Goal: Transaction & Acquisition: Book appointment/travel/reservation

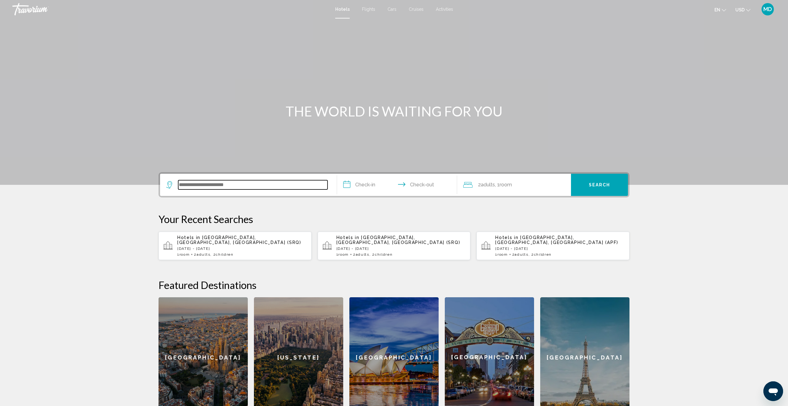
click at [195, 188] on input "Search widget" at bounding box center [252, 184] width 149 height 9
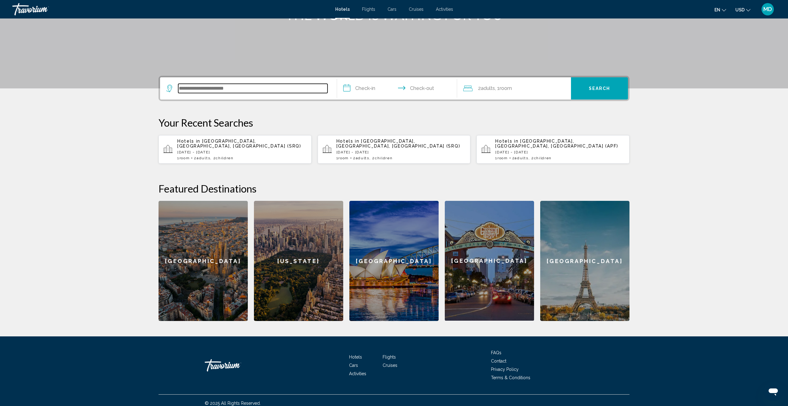
scroll to position [97, 0]
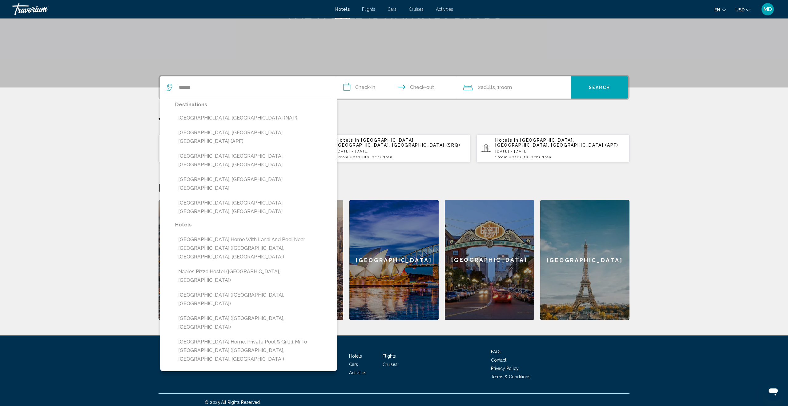
drag, startPoint x: 205, startPoint y: 135, endPoint x: 212, endPoint y: 135, distance: 7.4
click at [204, 135] on button "[GEOGRAPHIC_DATA], [GEOGRAPHIC_DATA], [GEOGRAPHIC_DATA] (APF)" at bounding box center [253, 137] width 156 height 20
type input "**********"
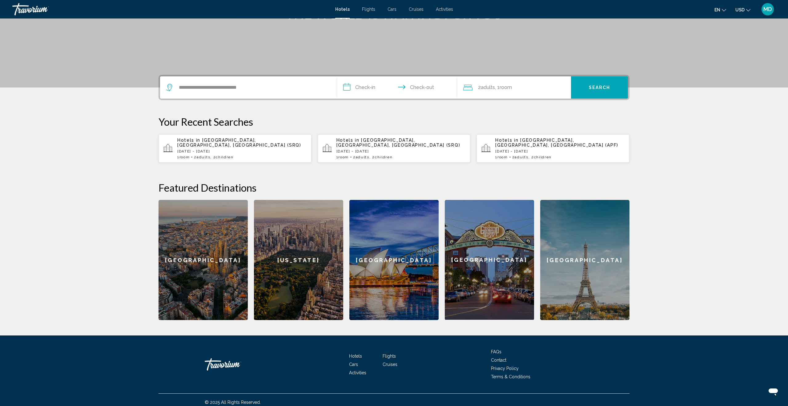
click at [367, 87] on input "**********" at bounding box center [398, 88] width 123 height 24
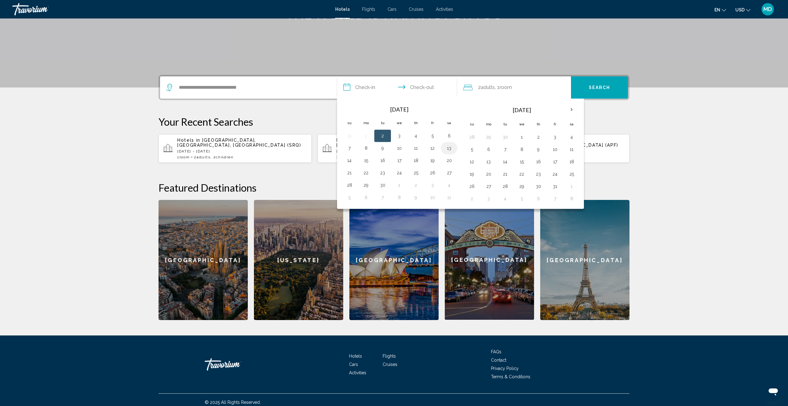
click at [450, 149] on button "13" at bounding box center [449, 148] width 10 height 9
drag, startPoint x: 368, startPoint y: 160, endPoint x: 385, endPoint y: 159, distance: 17.0
click at [368, 160] on button "15" at bounding box center [366, 160] width 10 height 9
type input "**********"
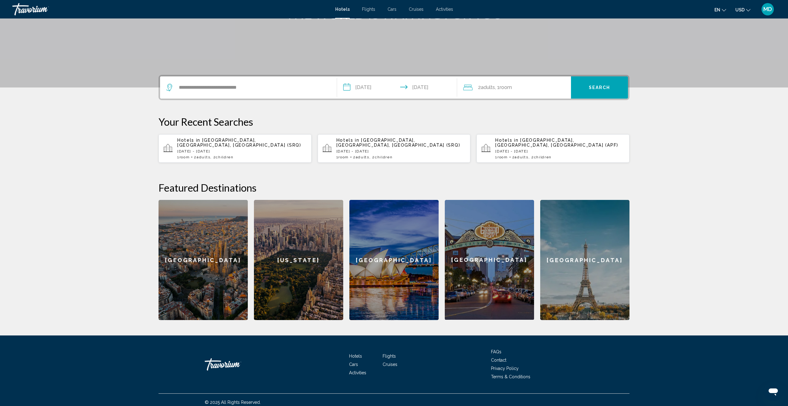
drag, startPoint x: 499, startPoint y: 85, endPoint x: 508, endPoint y: 88, distance: 9.6
click at [500, 85] on span ", 1 Room rooms" at bounding box center [503, 87] width 17 height 9
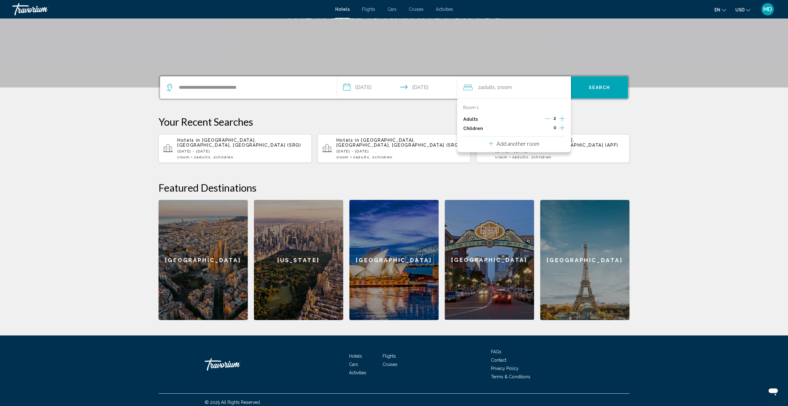
click at [561, 128] on icon "Increment children" at bounding box center [562, 127] width 6 height 7
click at [502, 145] on div "Age" at bounding box center [488, 147] width 40 height 22
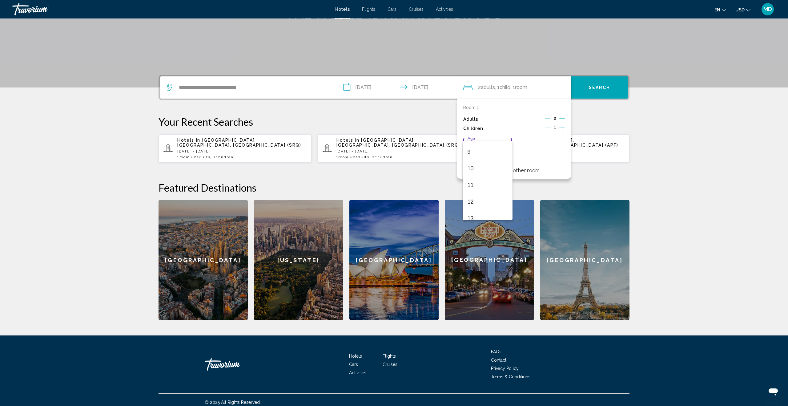
scroll to position [166, 0]
click at [487, 184] on span "12" at bounding box center [488, 183] width 40 height 17
drag, startPoint x: 562, startPoint y: 128, endPoint x: 558, endPoint y: 133, distance: 6.2
click at [562, 128] on icon "Increment children" at bounding box center [562, 127] width 6 height 7
click at [560, 147] on div "Travelers: 2 adults, 2 children" at bounding box center [558, 148] width 6 height 5
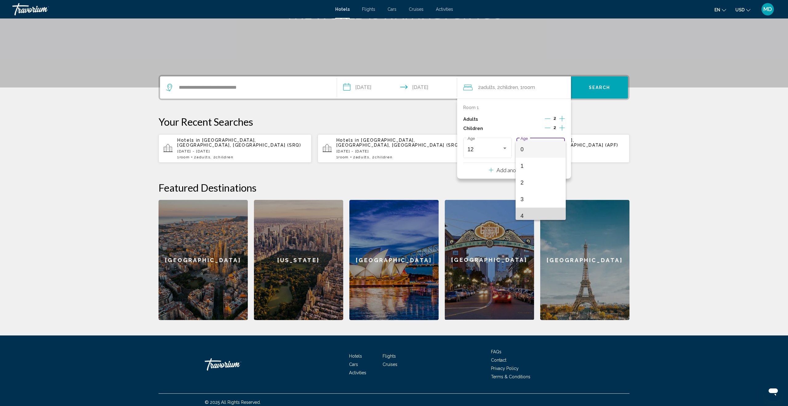
click at [523, 214] on span "4" at bounding box center [541, 216] width 40 height 17
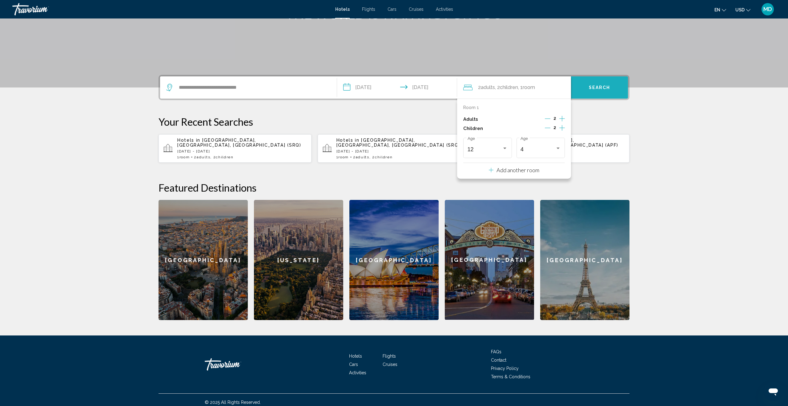
click at [608, 83] on button "Search" at bounding box center [599, 87] width 57 height 22
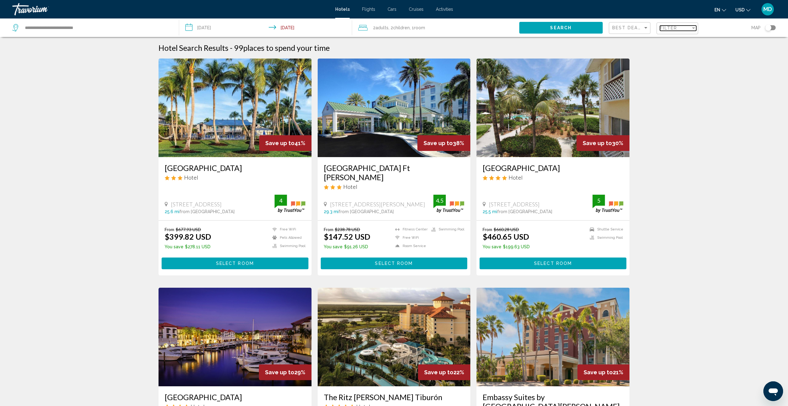
drag, startPoint x: 672, startPoint y: 29, endPoint x: 666, endPoint y: 30, distance: 6.3
click at [672, 29] on span "Filter" at bounding box center [669, 28] width 18 height 5
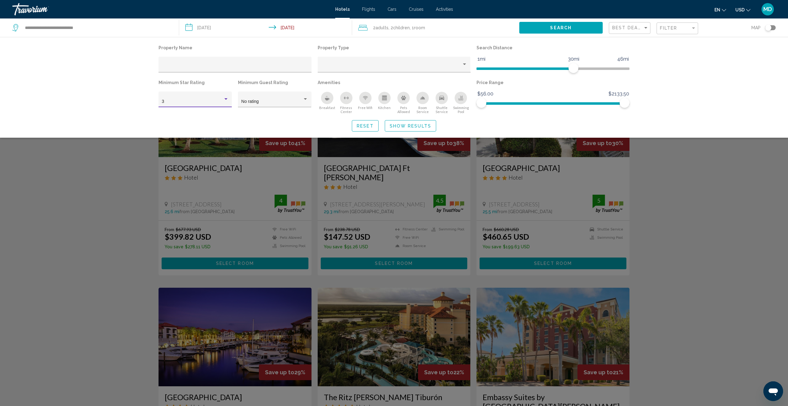
click at [225, 98] on div "Hotel Filters" at bounding box center [226, 99] width 6 height 5
drag, startPoint x: 209, startPoint y: 110, endPoint x: 240, endPoint y: 113, distance: 31.3
click at [209, 110] on span "4" at bounding box center [195, 114] width 67 height 13
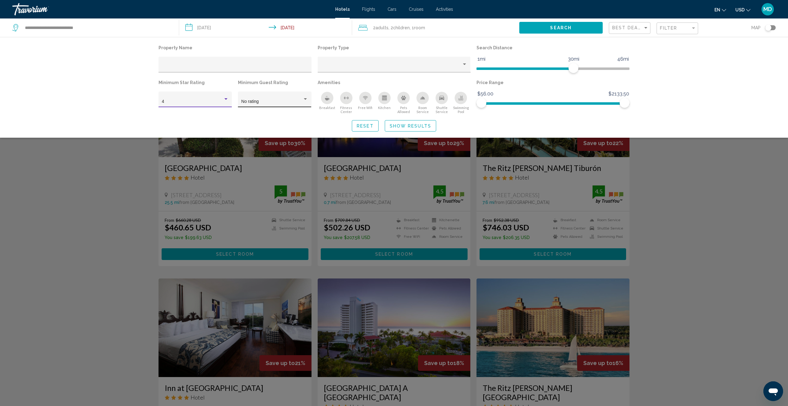
click at [305, 99] on div "Hotel Filters" at bounding box center [305, 99] width 3 height 2
drag, startPoint x: 271, startPoint y: 155, endPoint x: 274, endPoint y: 155, distance: 3.7
click at [272, 155] on span "4" at bounding box center [274, 153] width 67 height 13
click at [666, 185] on div "Search widget" at bounding box center [394, 248] width 788 height 313
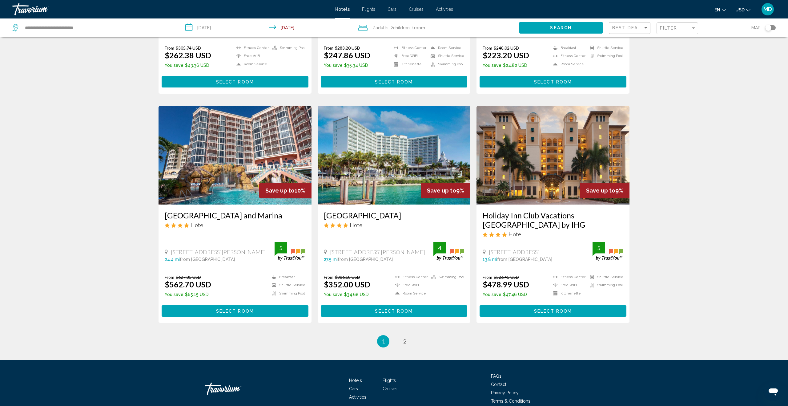
scroll to position [659, 0]
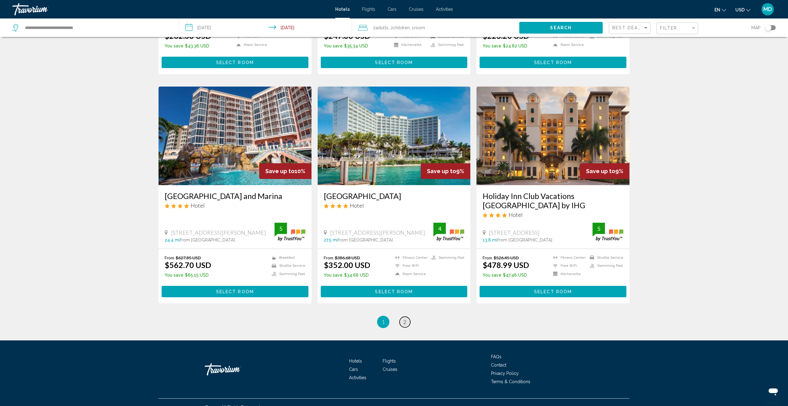
click at [404, 318] on span "2" at bounding box center [404, 321] width 3 height 7
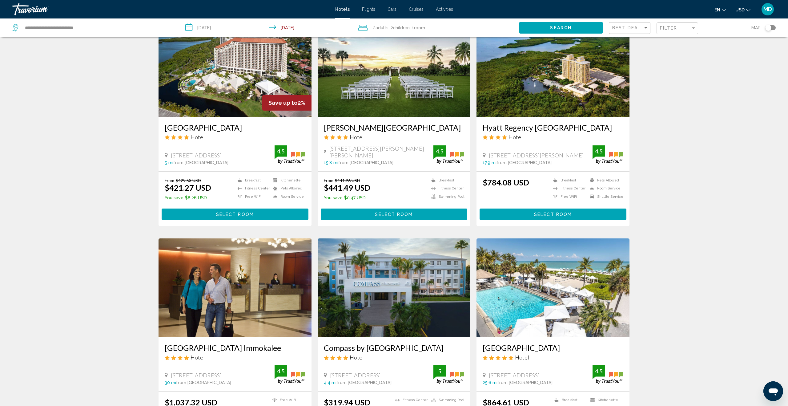
scroll to position [270, 0]
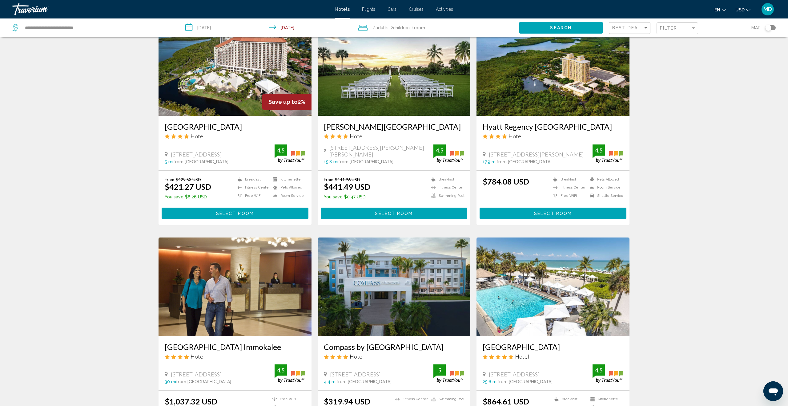
click at [204, 27] on input "**********" at bounding box center [267, 28] width 176 height 20
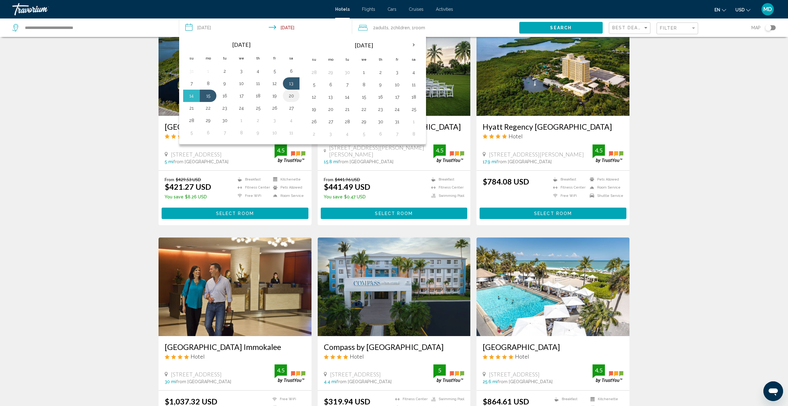
click at [292, 95] on button "20" at bounding box center [291, 95] width 10 height 9
click at [212, 108] on button "22" at bounding box center [208, 108] width 10 height 9
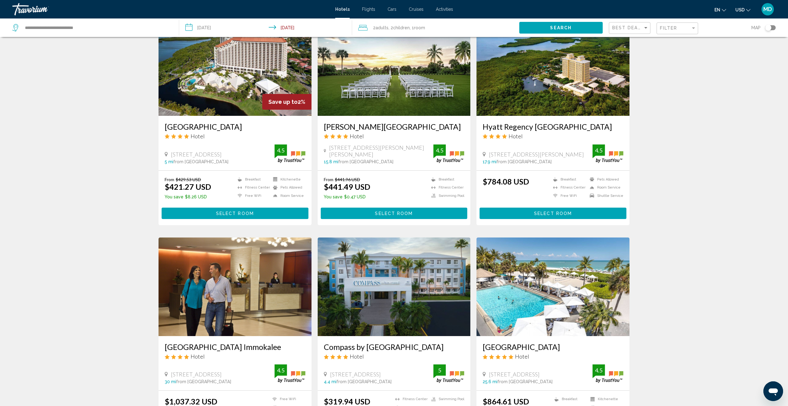
click at [559, 26] on span "Search" at bounding box center [561, 28] width 22 height 5
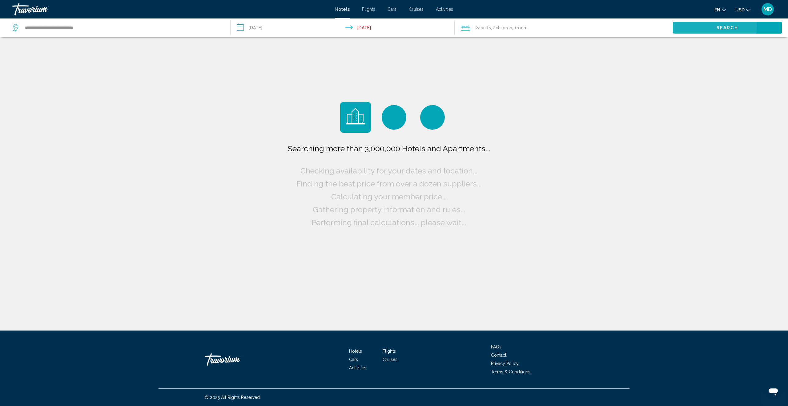
scroll to position [0, 0]
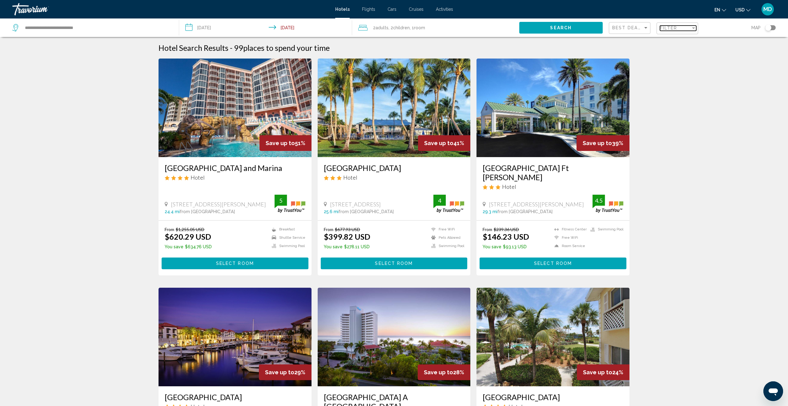
click at [671, 26] on mat-select "Filter" at bounding box center [678, 28] width 36 height 5
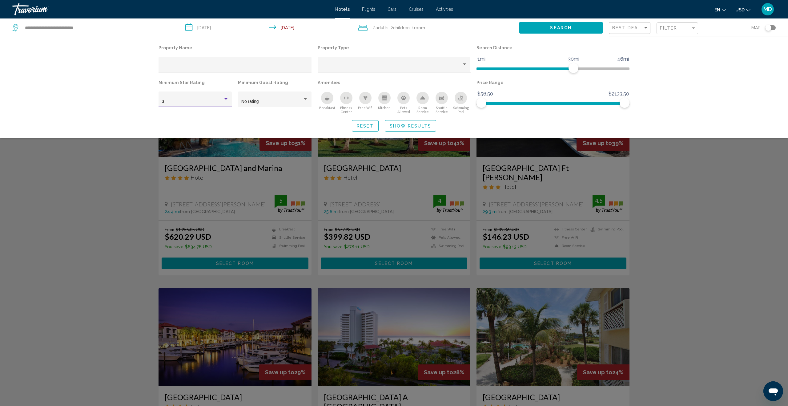
click at [226, 99] on div "Hotel Filters" at bounding box center [226, 99] width 6 height 5
drag, startPoint x: 216, startPoint y: 116, endPoint x: 237, endPoint y: 114, distance: 22.0
click at [216, 116] on span "4" at bounding box center [195, 114] width 67 height 13
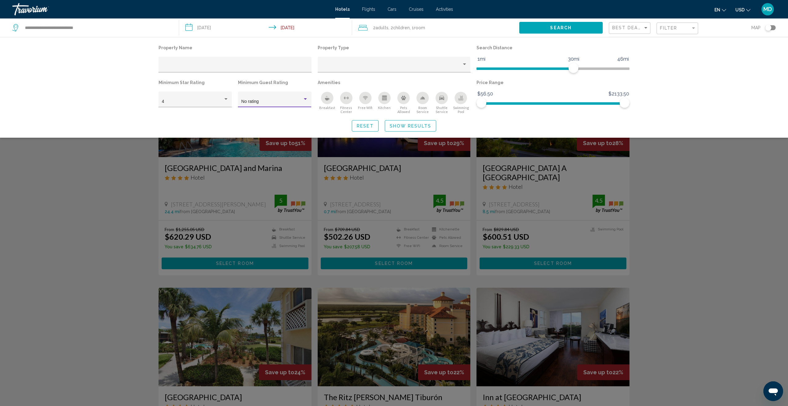
click at [306, 101] on div "Hotel Filters" at bounding box center [306, 99] width 6 height 5
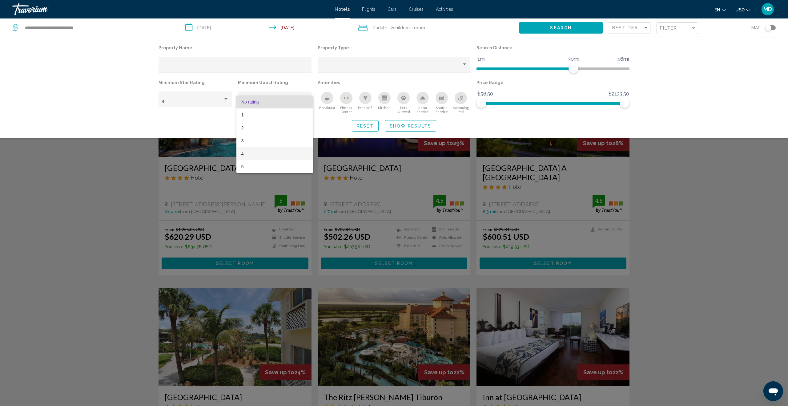
drag, startPoint x: 271, startPoint y: 157, endPoint x: 279, endPoint y: 156, distance: 8.4
click at [271, 157] on span "4" at bounding box center [274, 153] width 67 height 13
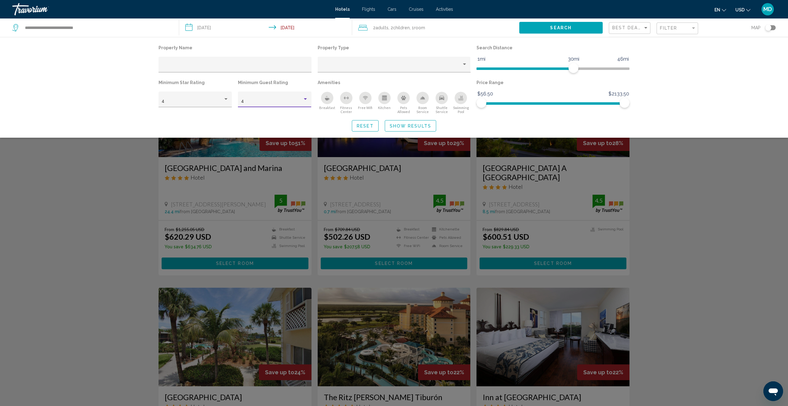
click at [701, 208] on div "Search widget" at bounding box center [394, 248] width 788 height 313
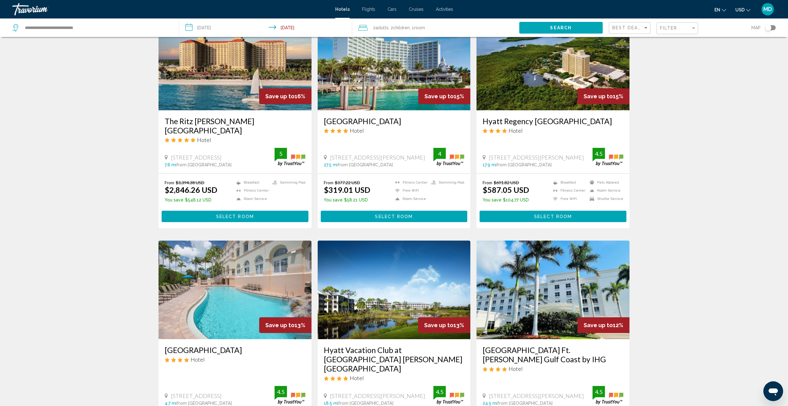
scroll to position [482, 0]
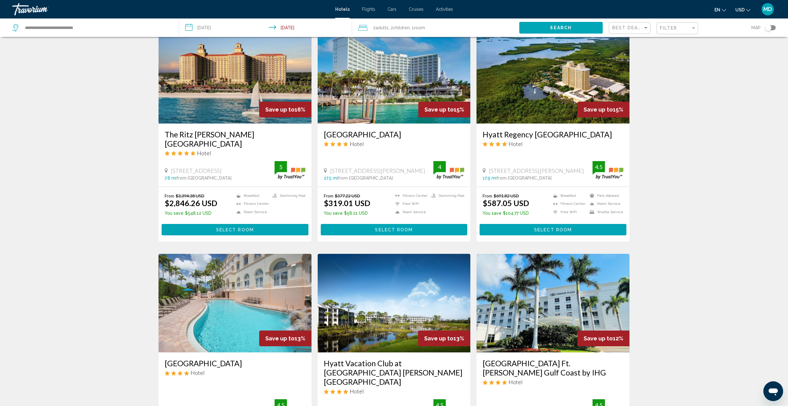
click at [219, 25] on input "**********" at bounding box center [267, 28] width 176 height 20
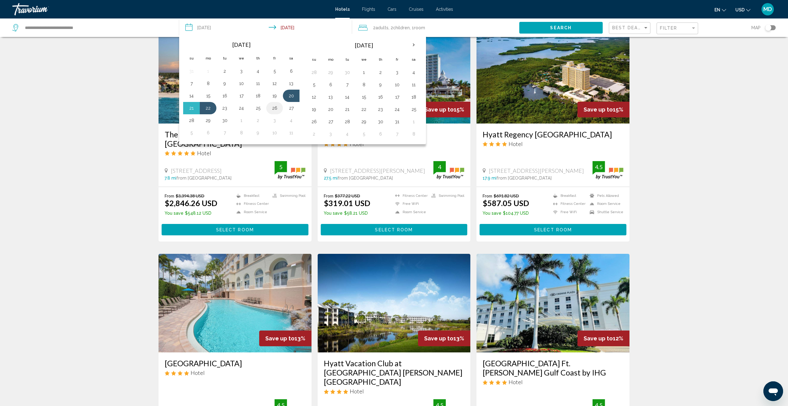
click at [276, 108] on button "26" at bounding box center [275, 108] width 10 height 9
click at [193, 119] on button "28" at bounding box center [192, 120] width 10 height 9
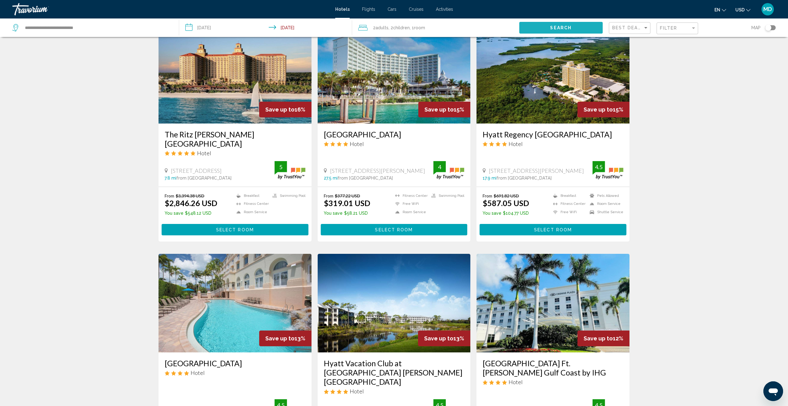
click at [564, 29] on span "Search" at bounding box center [561, 28] width 22 height 5
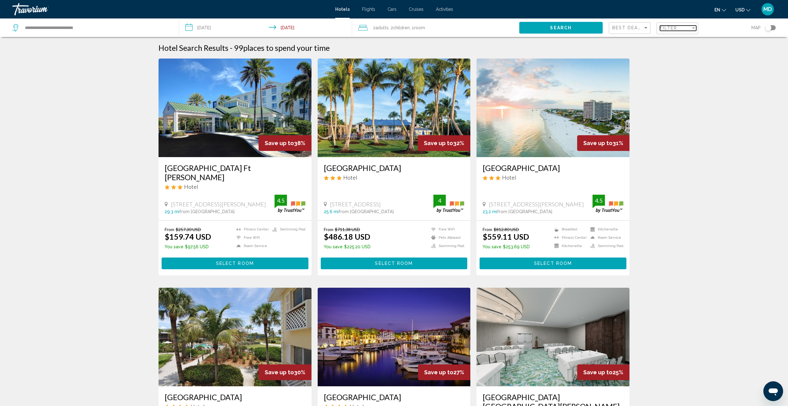
click at [677, 29] on span "Filter" at bounding box center [669, 28] width 18 height 5
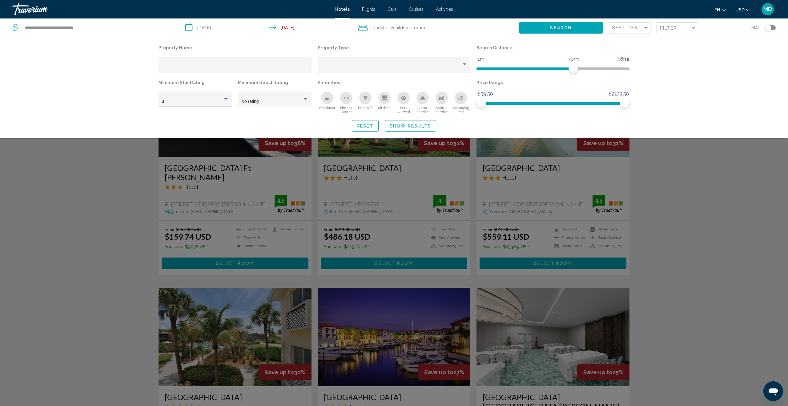
click at [225, 99] on div "Hotel Filters" at bounding box center [225, 99] width 3 height 2
click at [221, 114] on span "4" at bounding box center [195, 114] width 67 height 13
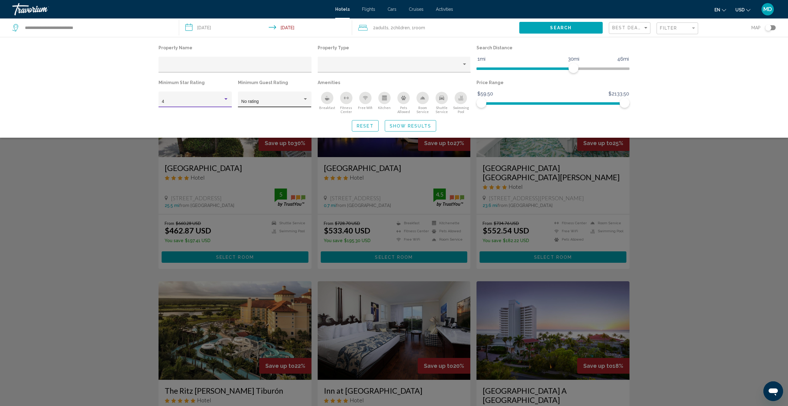
click at [305, 99] on div "Hotel Filters" at bounding box center [305, 99] width 3 height 2
drag, startPoint x: 290, startPoint y: 154, endPoint x: 332, endPoint y: 155, distance: 41.6
click at [290, 154] on span "4" at bounding box center [274, 153] width 67 height 13
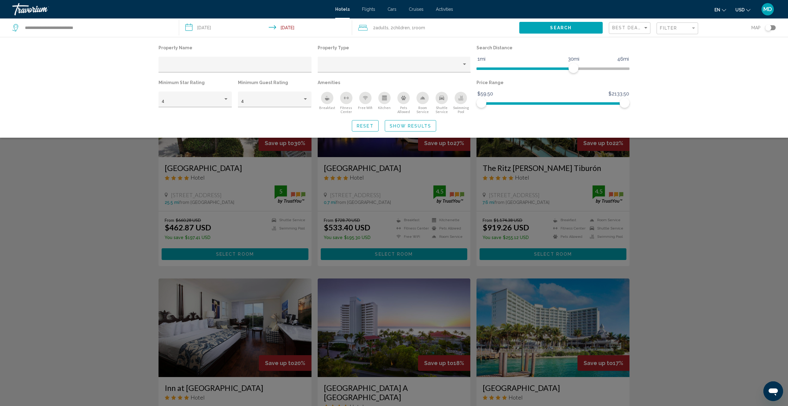
click at [670, 170] on div "Search widget" at bounding box center [394, 248] width 788 height 313
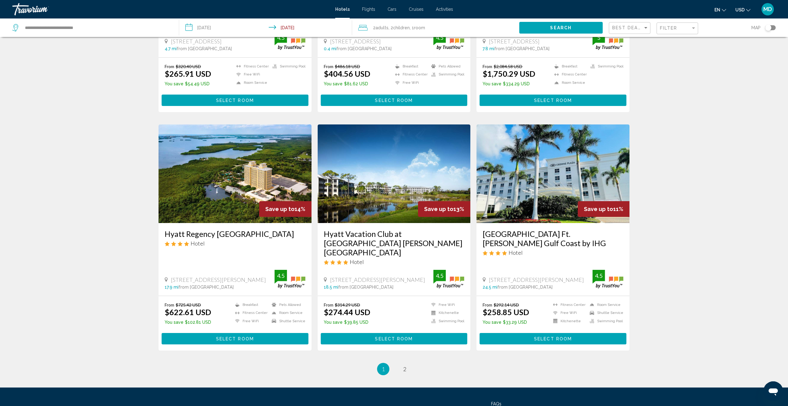
scroll to position [615, 0]
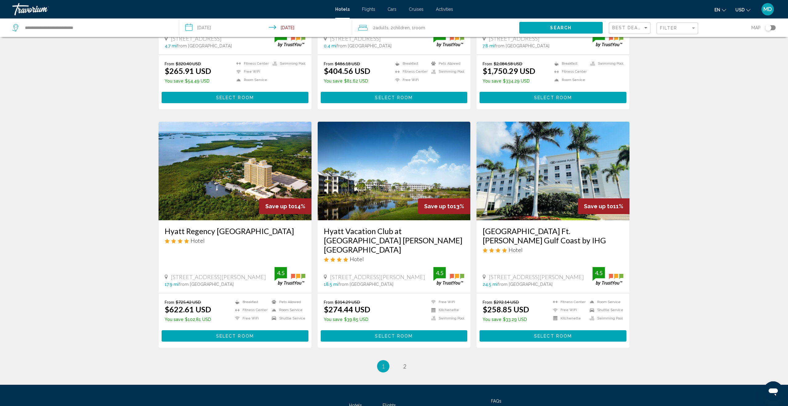
click at [212, 29] on input "**********" at bounding box center [267, 28] width 176 height 20
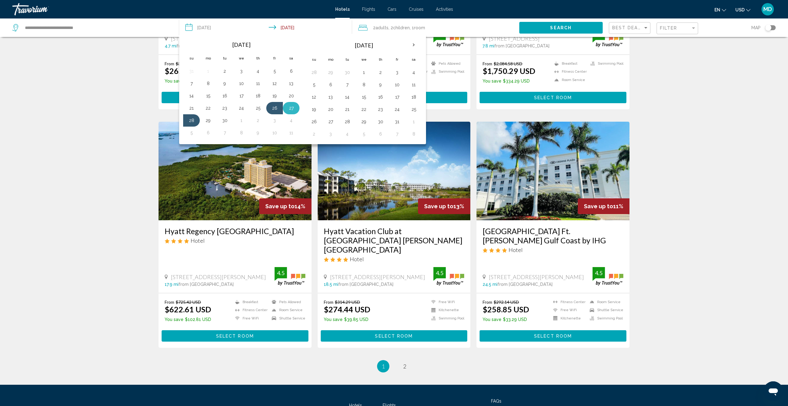
click at [294, 105] on button "27" at bounding box center [291, 108] width 10 height 9
click at [212, 122] on button "29" at bounding box center [208, 120] width 10 height 9
type input "**********"
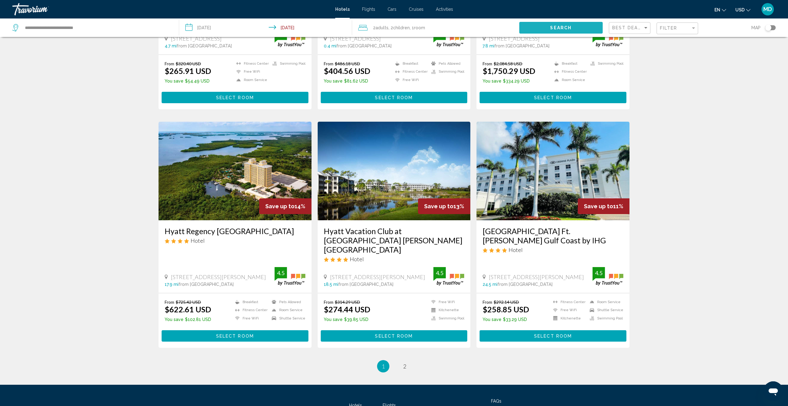
click at [568, 28] on span "Search" at bounding box center [561, 28] width 22 height 5
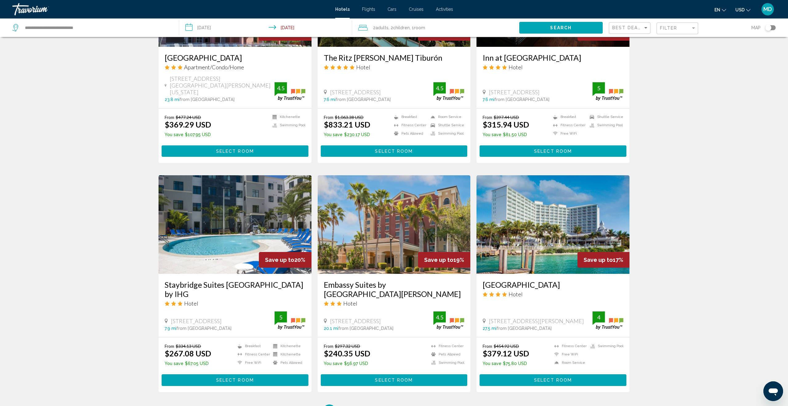
scroll to position [595, 0]
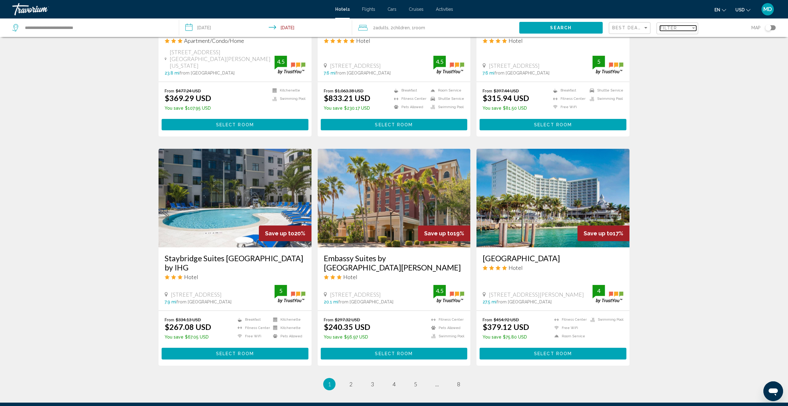
click at [676, 30] on span "Filter" at bounding box center [669, 28] width 18 height 5
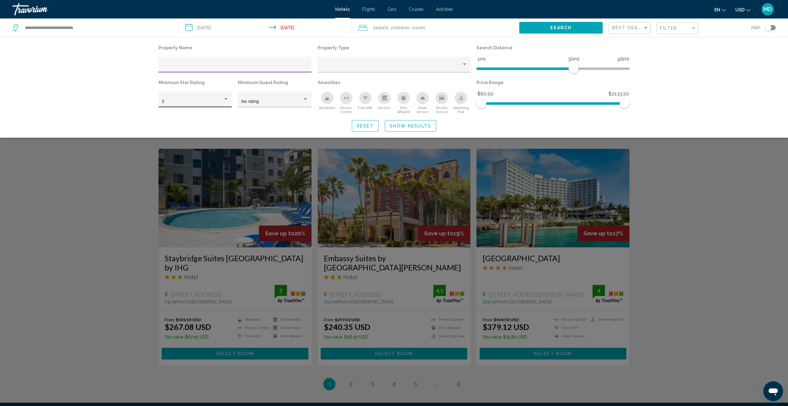
click at [225, 99] on div "Hotel Filters" at bounding box center [225, 99] width 3 height 2
click at [220, 114] on span "4" at bounding box center [195, 114] width 67 height 13
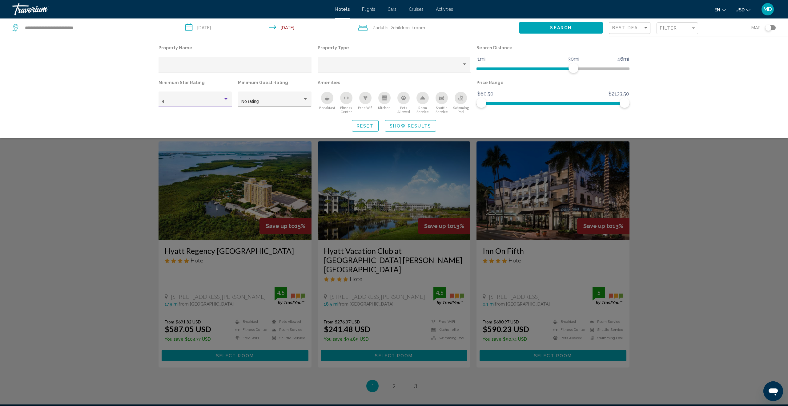
scroll to position [375, 0]
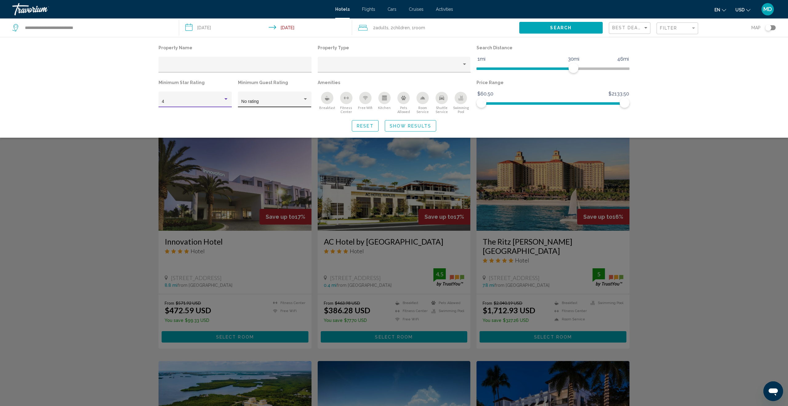
click at [306, 96] on div "No rating" at bounding box center [274, 101] width 67 height 13
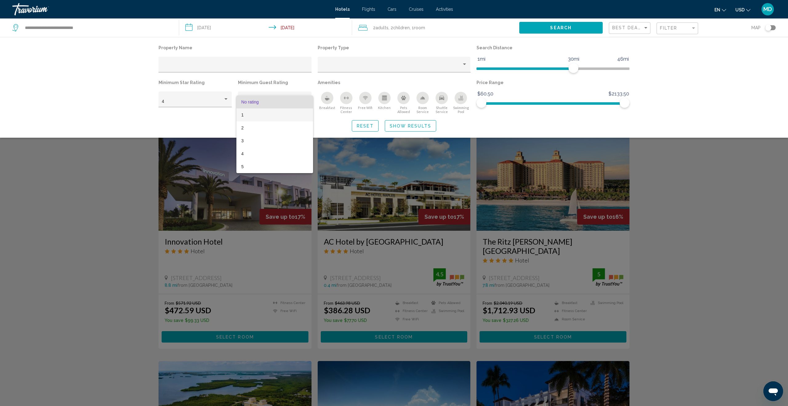
scroll to position [375, 0]
drag, startPoint x: 259, startPoint y: 155, endPoint x: 259, endPoint y: 159, distance: 3.7
click at [259, 155] on span "4" at bounding box center [274, 153] width 67 height 13
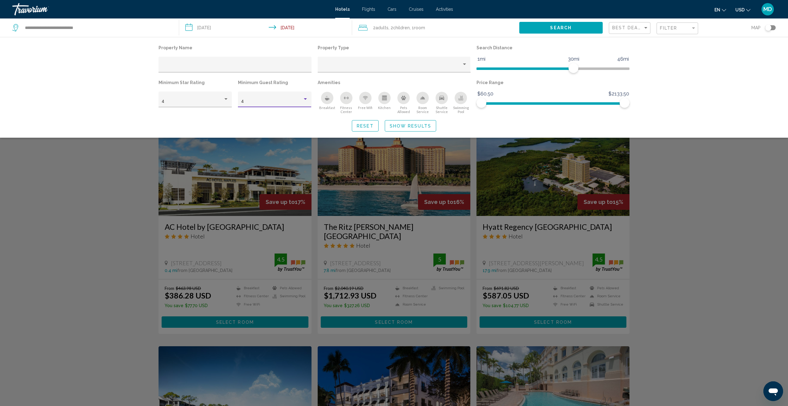
scroll to position [394, 0]
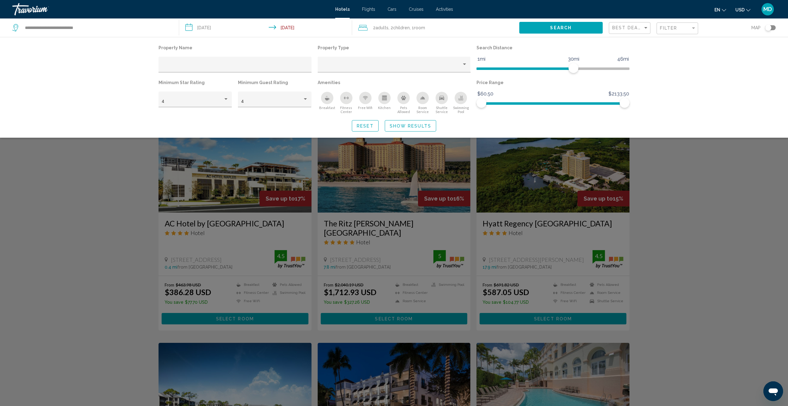
click at [700, 171] on div "Search widget" at bounding box center [394, 248] width 788 height 313
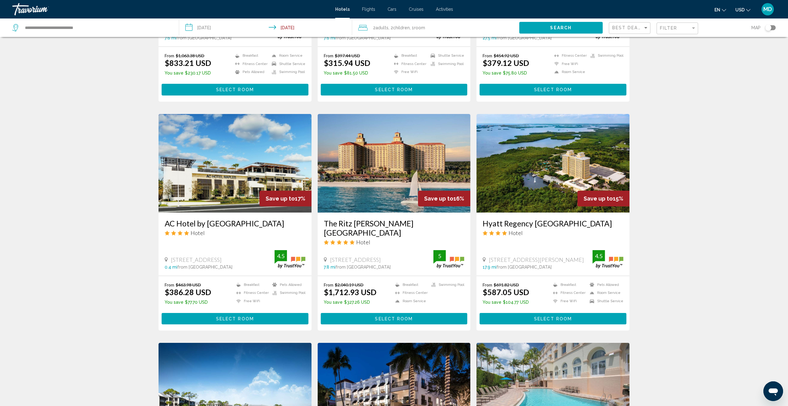
scroll to position [394, 0]
click at [544, 322] on button "Select Room" at bounding box center [553, 318] width 147 height 11
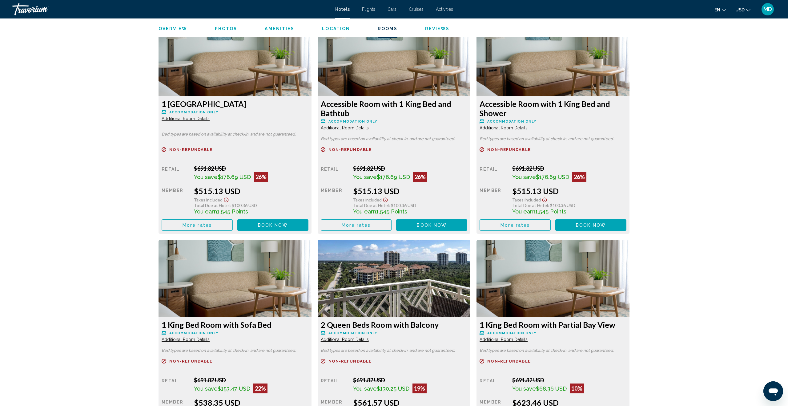
scroll to position [836, 0]
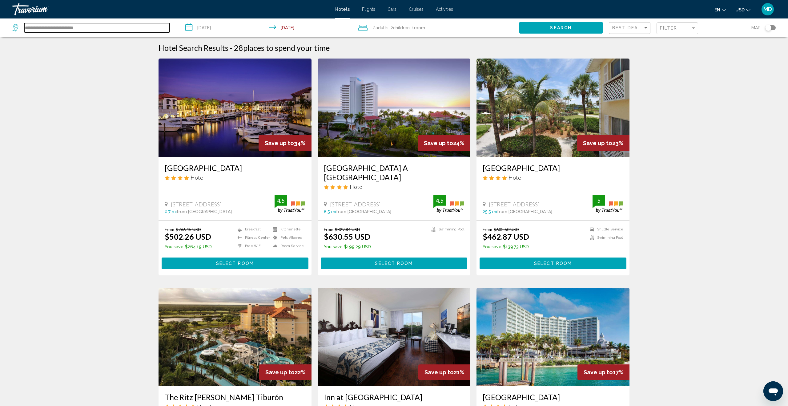
drag, startPoint x: 95, startPoint y: 27, endPoint x: 27, endPoint y: 33, distance: 67.7
click at [26, 34] on div "**********" at bounding box center [92, 27] width 160 height 18
drag, startPoint x: 25, startPoint y: 27, endPoint x: 129, endPoint y: 38, distance: 104.9
click at [124, 37] on div "**********" at bounding box center [92, 27] width 160 height 18
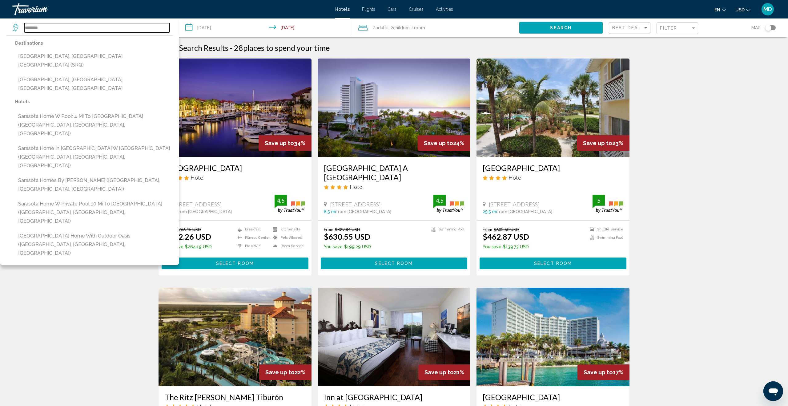
scroll to position [0, 0]
drag, startPoint x: 79, startPoint y: 59, endPoint x: 138, endPoint y: 52, distance: 59.6
click at [79, 59] on button "[GEOGRAPHIC_DATA], [GEOGRAPHIC_DATA], [GEOGRAPHIC_DATA] (SRQ)" at bounding box center [94, 60] width 158 height 20
type input "**********"
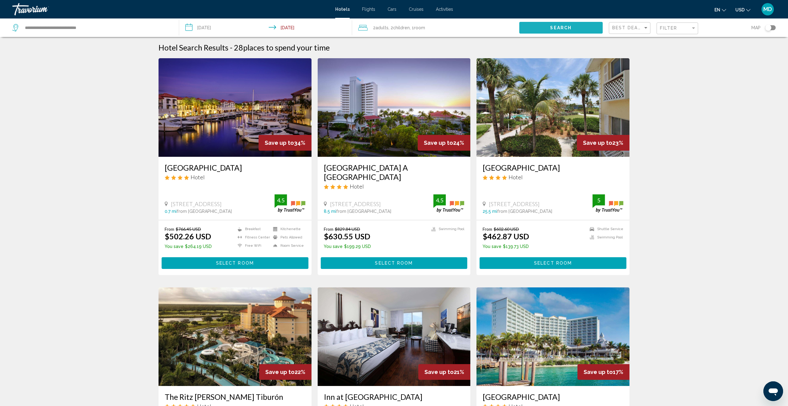
click at [559, 28] on span "Search" at bounding box center [561, 28] width 22 height 5
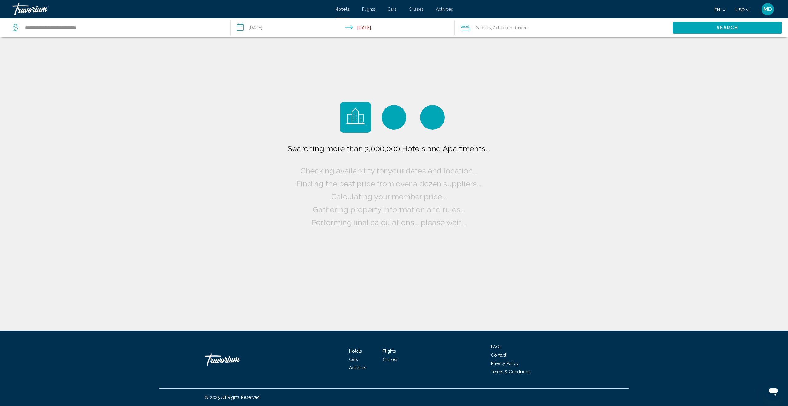
scroll to position [0, 0]
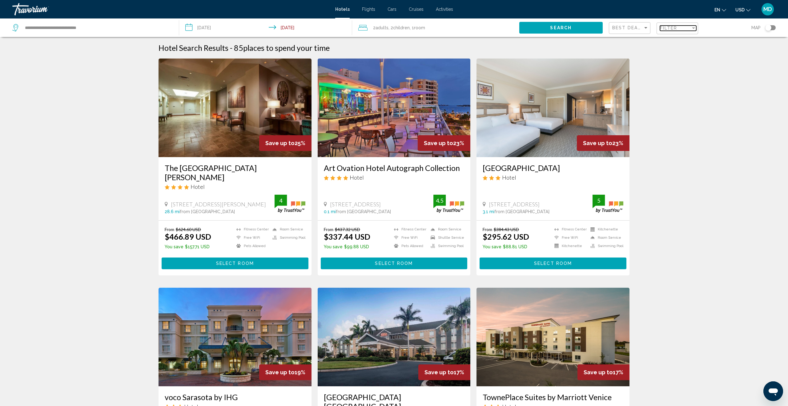
click at [683, 28] on div "Filter" at bounding box center [675, 28] width 31 height 5
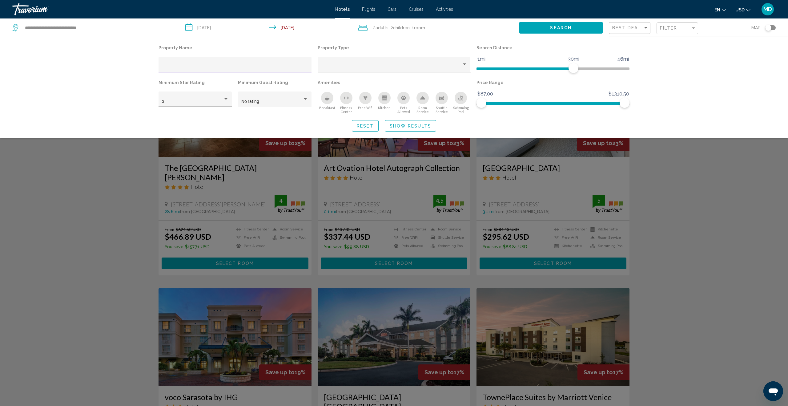
click at [226, 99] on div "Hotel Filters" at bounding box center [225, 99] width 3 height 2
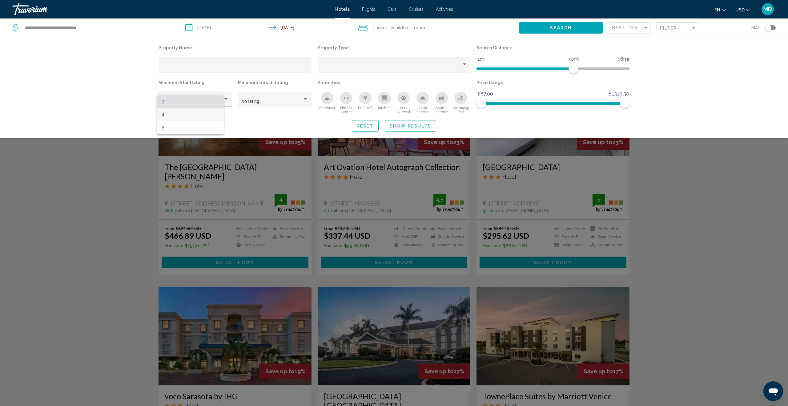
scroll to position [2, 0]
drag, startPoint x: 208, startPoint y: 116, endPoint x: 258, endPoint y: 111, distance: 50.2
click at [210, 116] on span "4" at bounding box center [195, 114] width 67 height 13
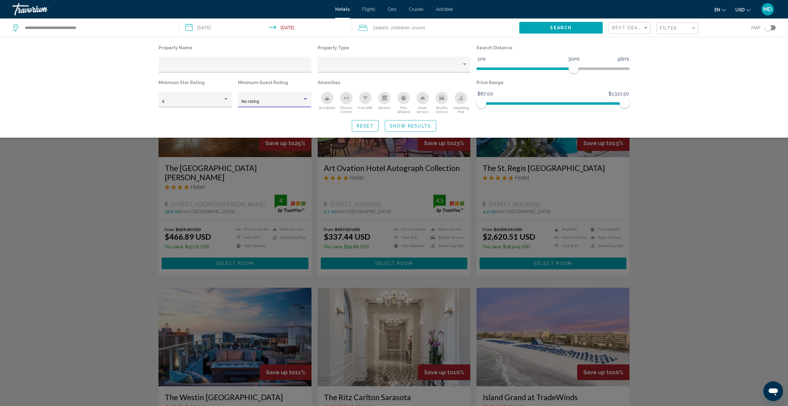
click at [304, 100] on div "Hotel Filters" at bounding box center [306, 99] width 6 height 5
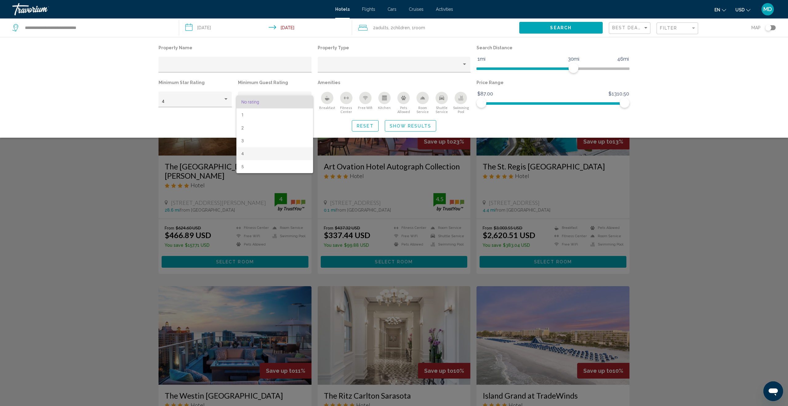
scroll to position [0, 0]
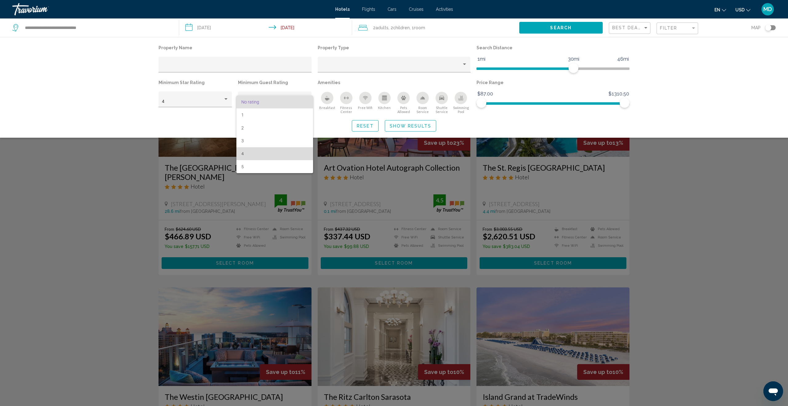
click at [278, 153] on span "4" at bounding box center [274, 153] width 67 height 13
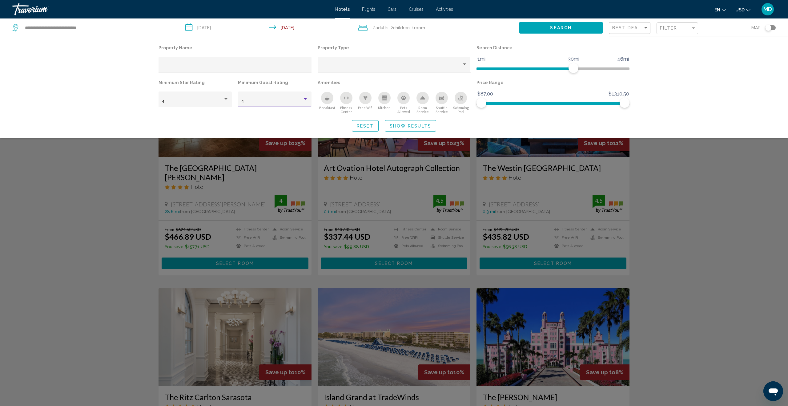
click at [695, 187] on div "Search widget" at bounding box center [394, 248] width 788 height 313
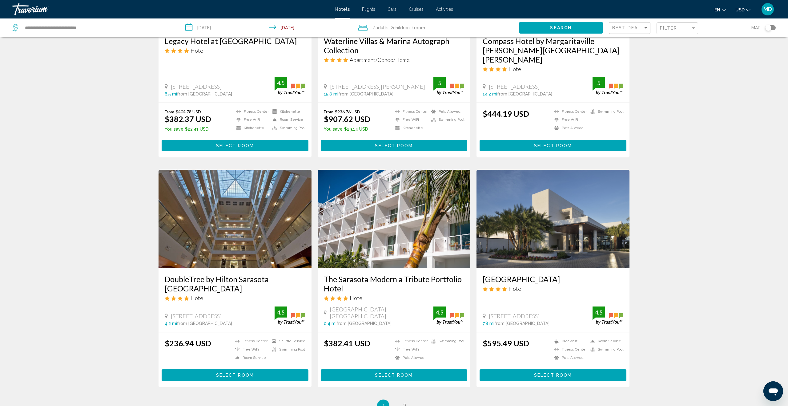
scroll to position [575, 0]
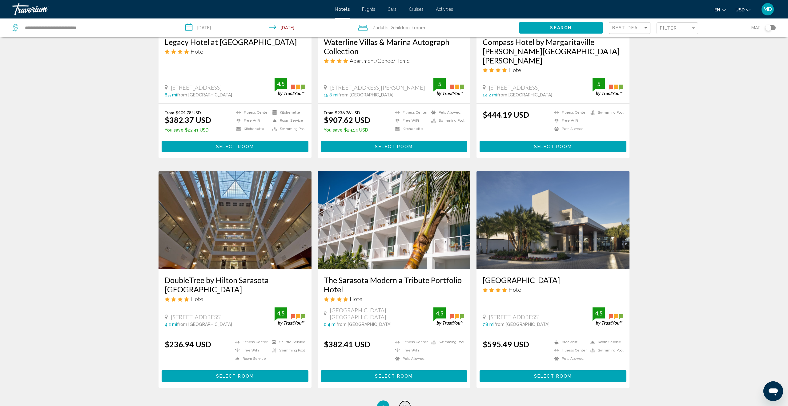
click at [405, 403] on span "2" at bounding box center [404, 406] width 3 height 7
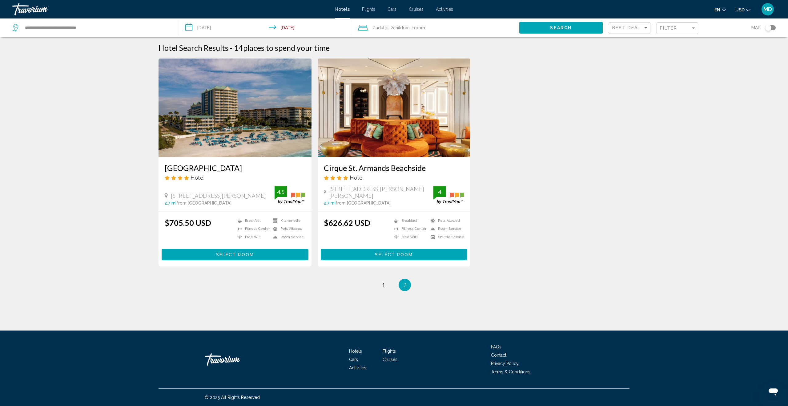
click at [210, 28] on input "**********" at bounding box center [267, 28] width 176 height 20
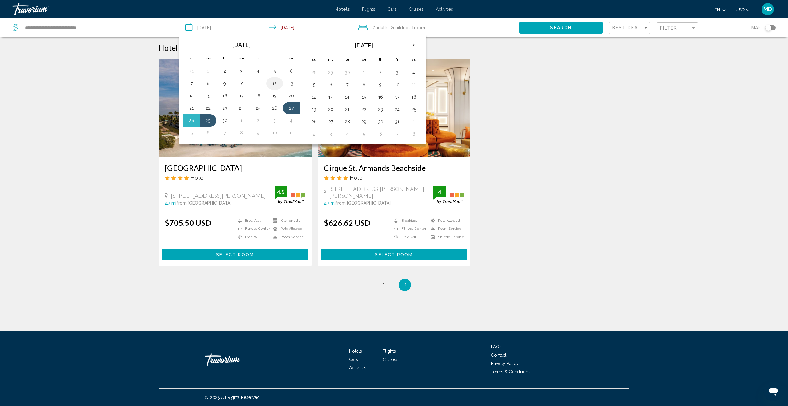
drag, startPoint x: 293, startPoint y: 82, endPoint x: 282, endPoint y: 84, distance: 12.0
click at [293, 82] on button "13" at bounding box center [291, 83] width 10 height 9
click at [207, 95] on button "15" at bounding box center [208, 95] width 10 height 9
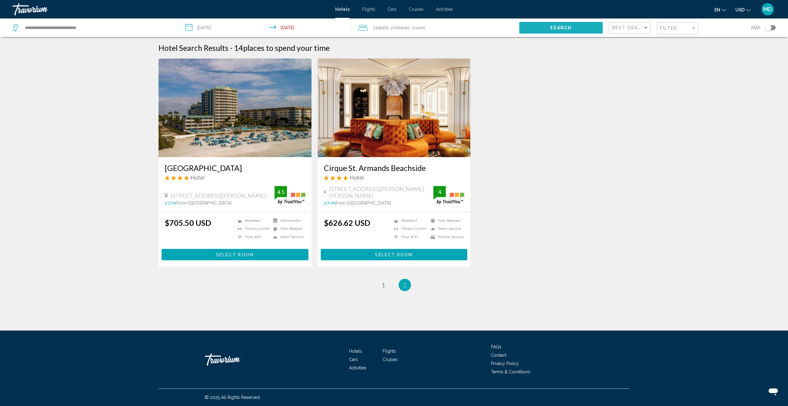
click at [559, 27] on span "Search" at bounding box center [561, 28] width 22 height 5
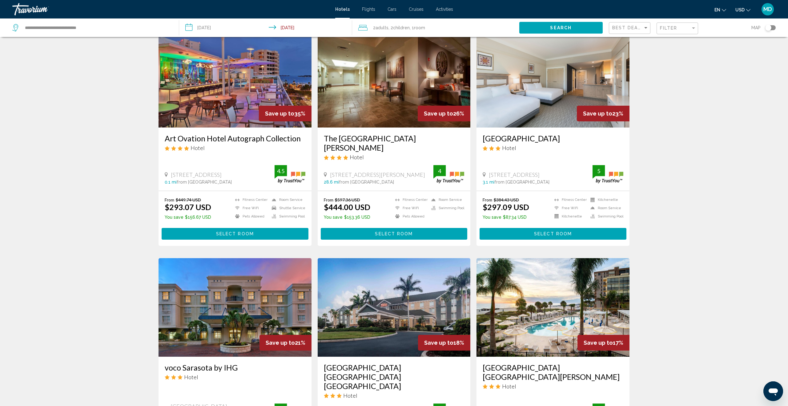
scroll to position [30, 0]
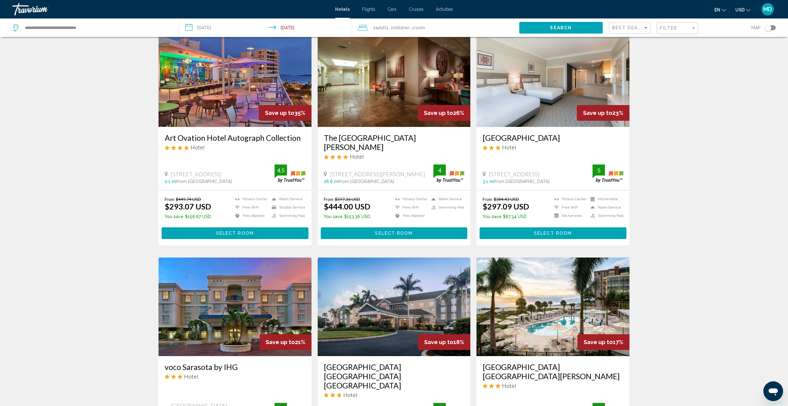
click at [219, 30] on input "**********" at bounding box center [267, 28] width 176 height 20
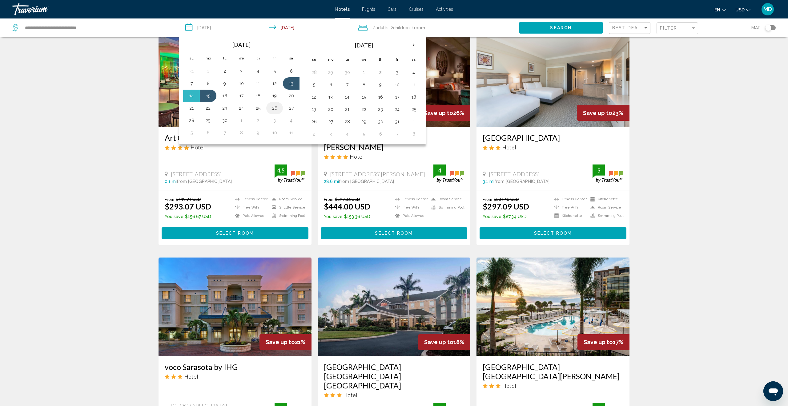
click at [277, 108] on button "26" at bounding box center [275, 108] width 10 height 9
click at [192, 119] on button "28" at bounding box center [192, 120] width 10 height 9
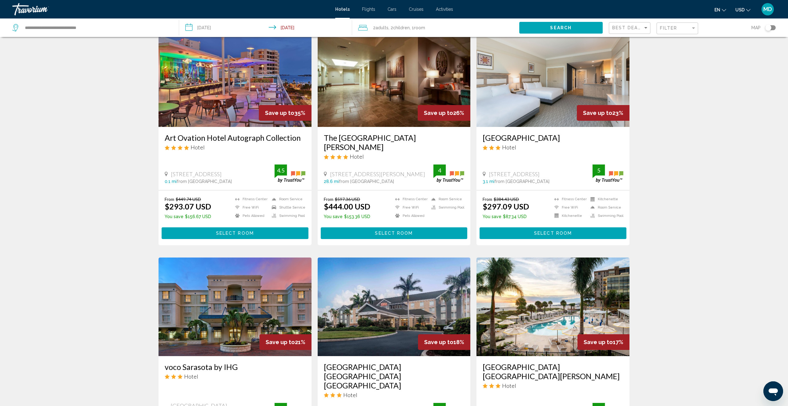
click at [528, 26] on button "Search" at bounding box center [560, 27] width 83 height 11
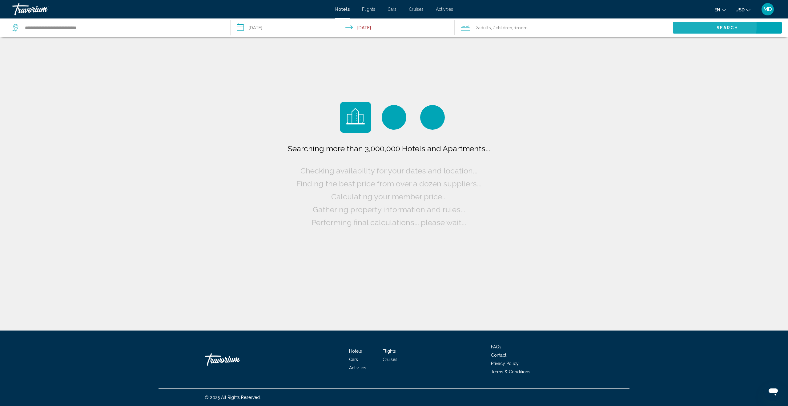
scroll to position [0, 0]
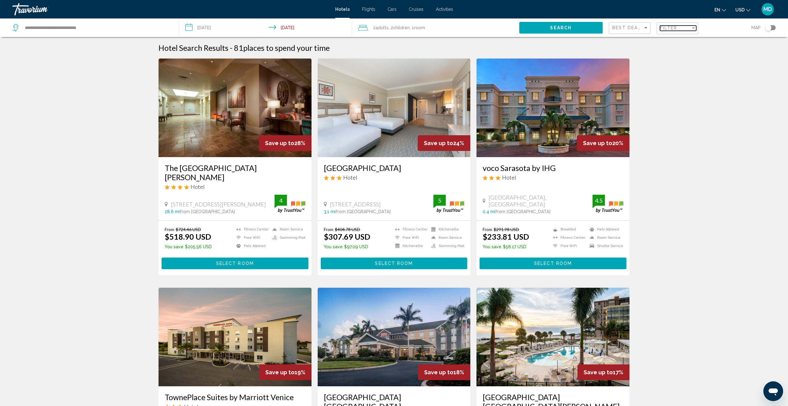
click at [676, 28] on span "Filter" at bounding box center [669, 28] width 18 height 5
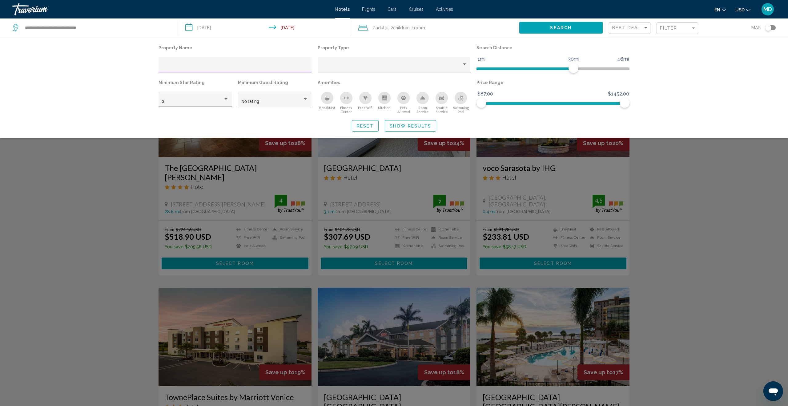
click at [227, 97] on div "3" at bounding box center [195, 101] width 67 height 13
drag, startPoint x: 211, startPoint y: 116, endPoint x: 275, endPoint y: 107, distance: 65.2
click at [211, 116] on span "4" at bounding box center [195, 114] width 67 height 13
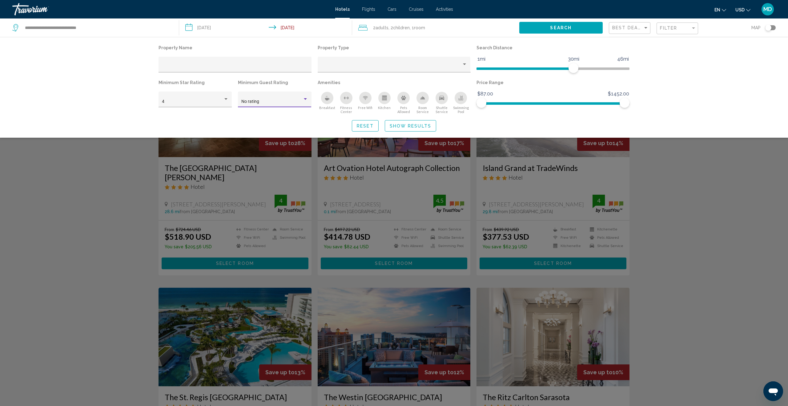
click at [303, 99] on div "Hotel Filters" at bounding box center [306, 99] width 6 height 5
click at [276, 155] on span "4" at bounding box center [274, 153] width 67 height 13
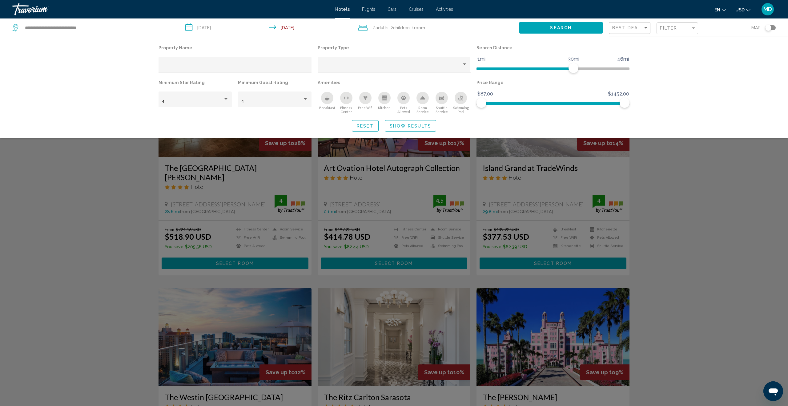
click at [688, 205] on div "Search widget" at bounding box center [394, 248] width 788 height 313
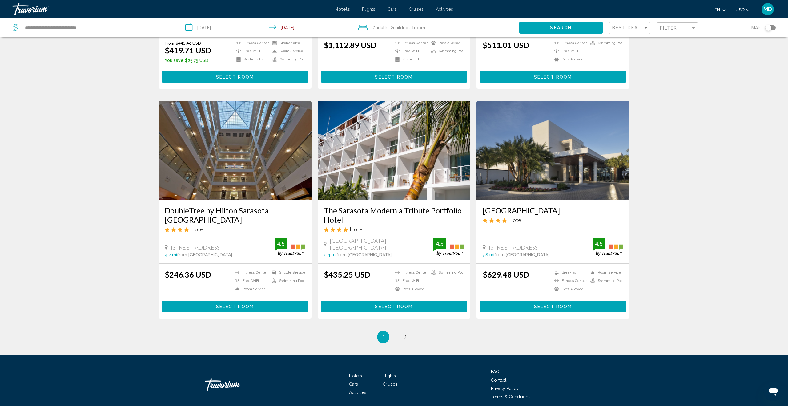
scroll to position [650, 0]
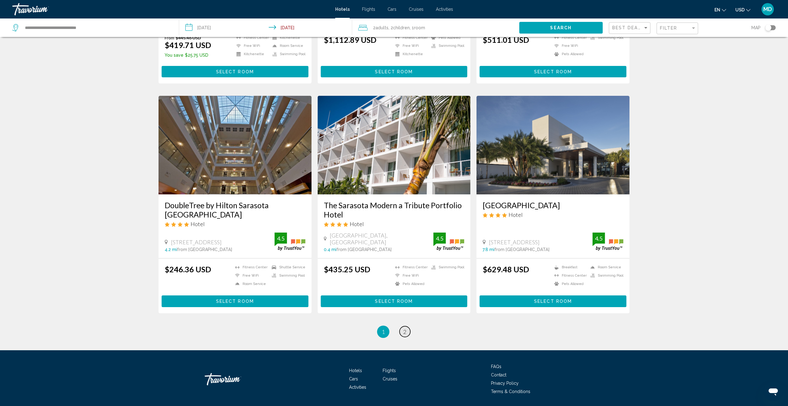
click at [405, 328] on span "2" at bounding box center [404, 331] width 3 height 7
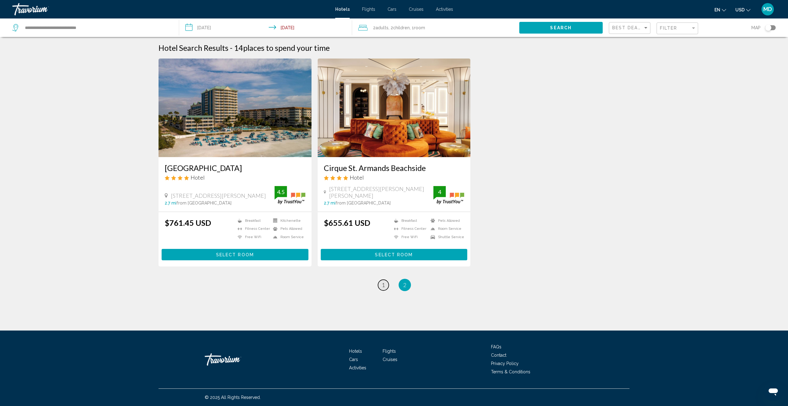
click at [383, 286] on span "1" at bounding box center [383, 284] width 3 height 7
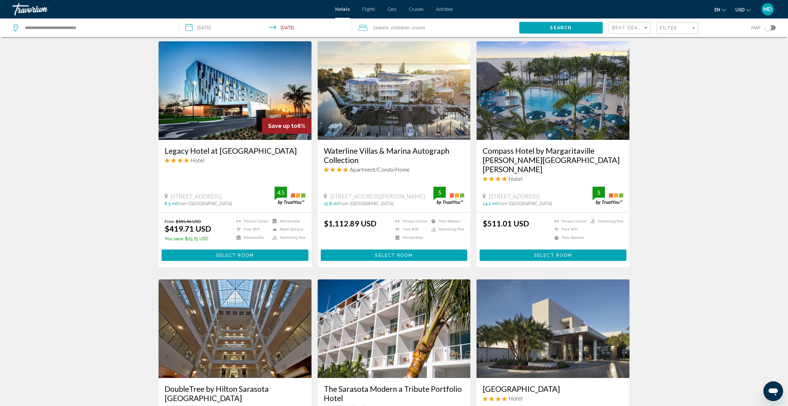
scroll to position [471, 0]
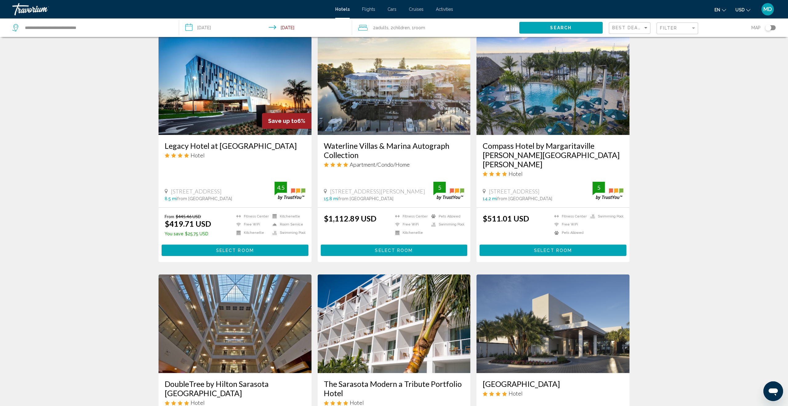
click at [218, 29] on input "**********" at bounding box center [267, 28] width 176 height 20
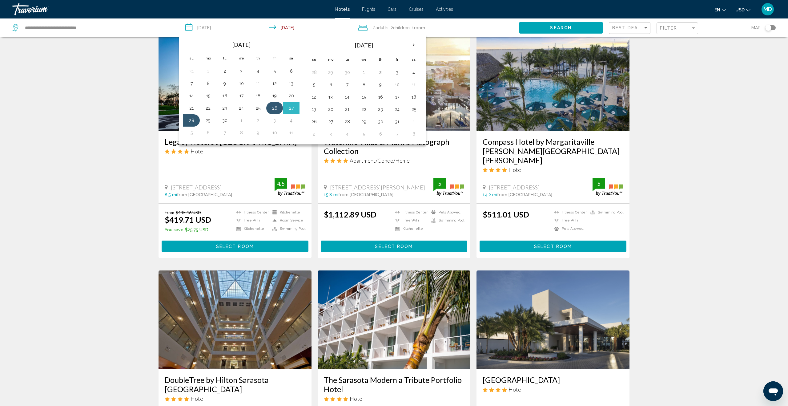
scroll to position [475, 0]
click at [276, 110] on button "26" at bounding box center [275, 108] width 10 height 9
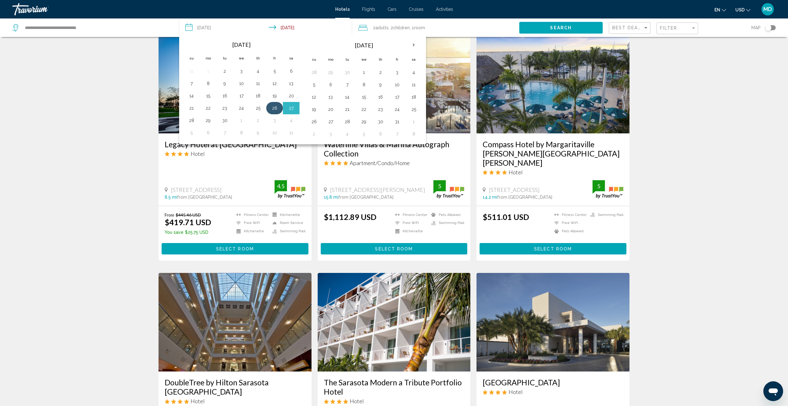
scroll to position [475, 0]
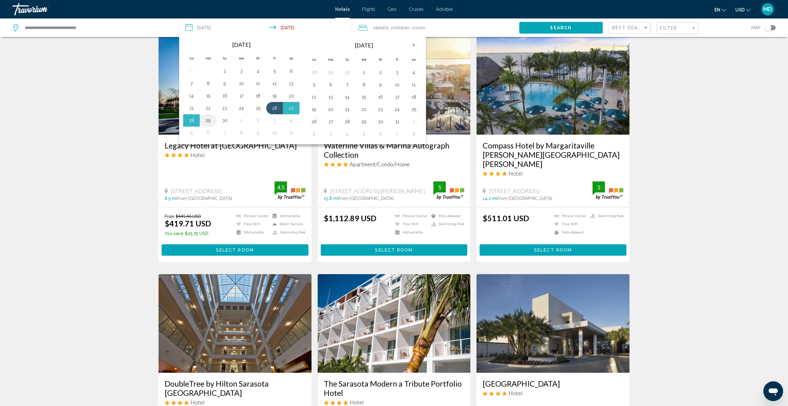
drag, startPoint x: 208, startPoint y: 121, endPoint x: 212, endPoint y: 120, distance: 5.1
click at [208, 121] on button "29" at bounding box center [208, 120] width 10 height 9
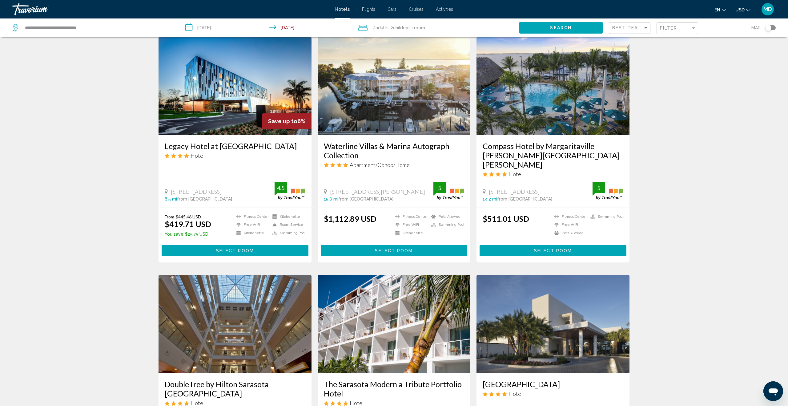
scroll to position [472, 0]
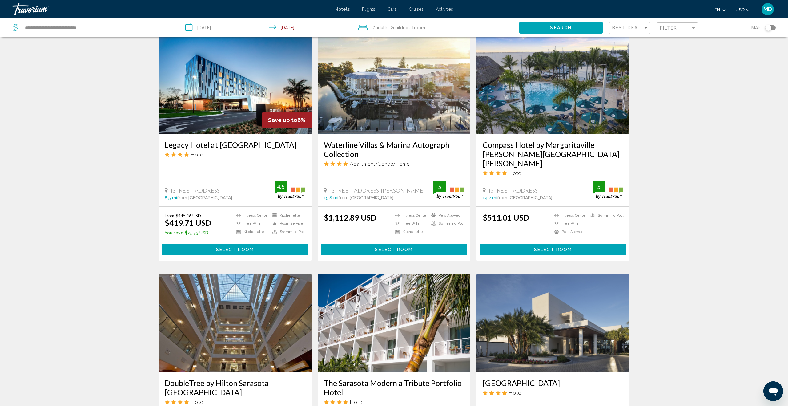
click at [583, 27] on button "Search" at bounding box center [560, 27] width 83 height 11
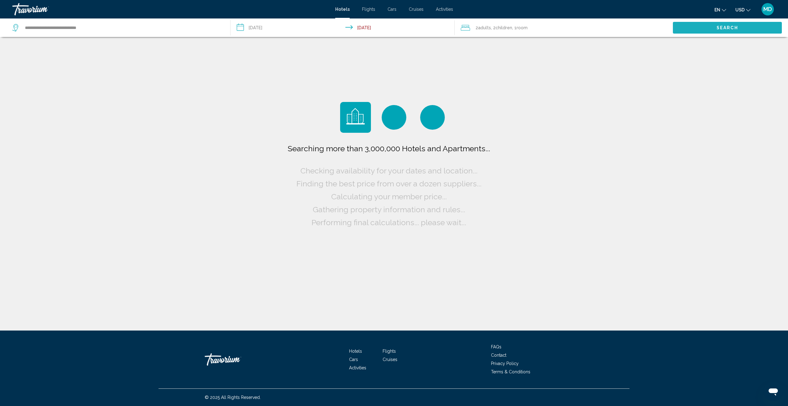
scroll to position [0, 0]
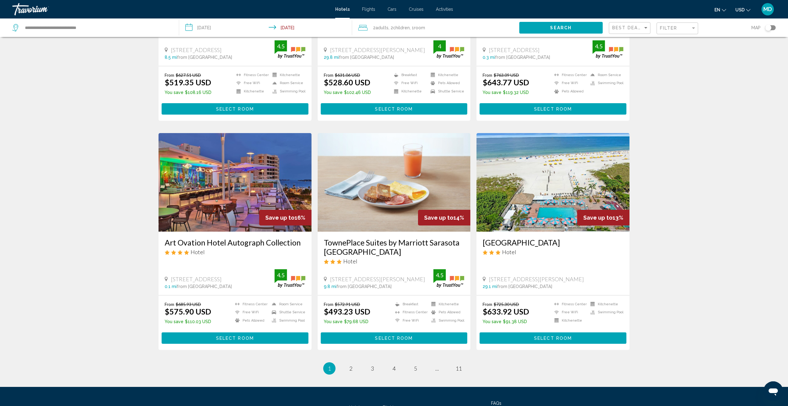
scroll to position [650, 0]
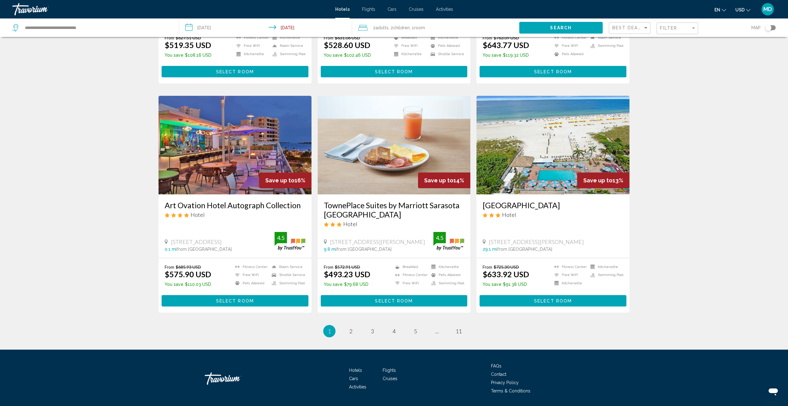
click at [669, 25] on div "Filter" at bounding box center [678, 28] width 36 height 11
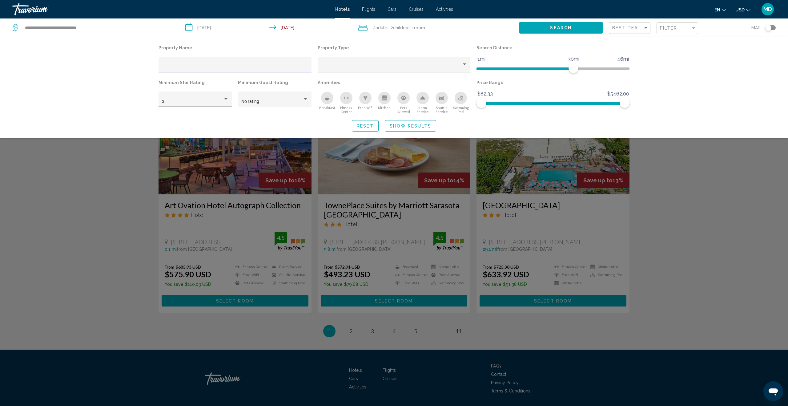
click at [226, 98] on div "Hotel Filters" at bounding box center [226, 99] width 6 height 5
drag, startPoint x: 196, startPoint y: 117, endPoint x: 258, endPoint y: 108, distance: 62.2
click at [198, 117] on span "4" at bounding box center [195, 114] width 67 height 13
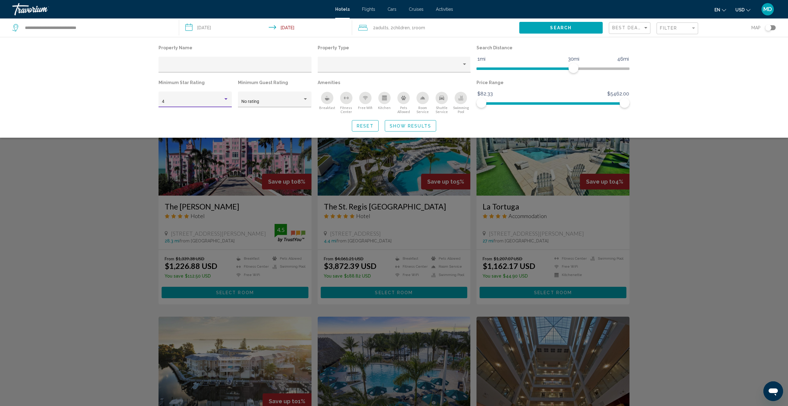
scroll to position [410, 0]
click at [679, 205] on div "Search widget" at bounding box center [394, 248] width 788 height 313
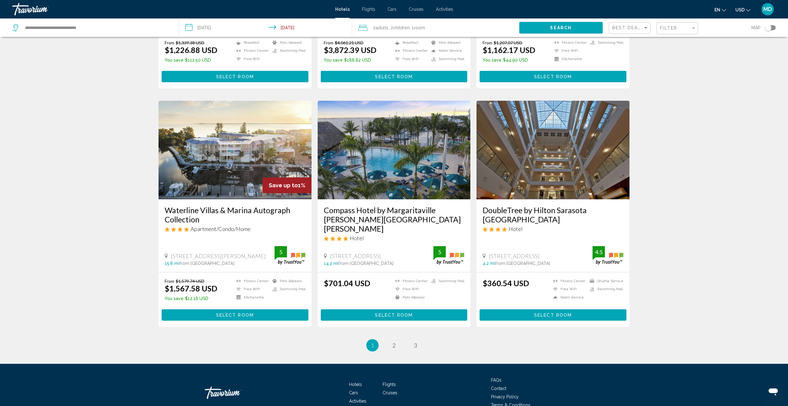
scroll to position [628, 0]
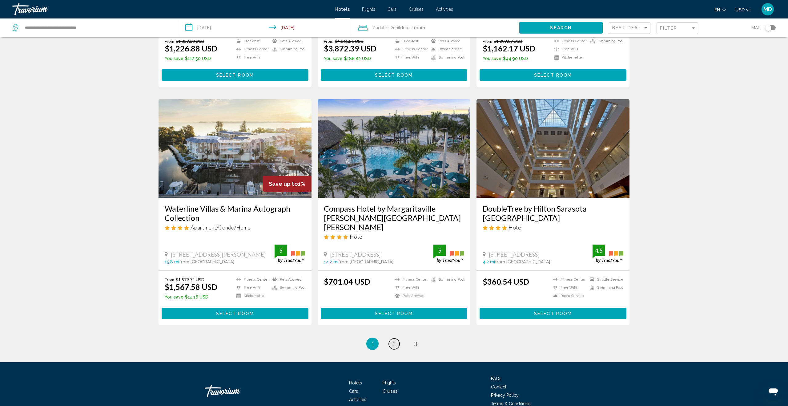
click at [392, 338] on link "page 2" at bounding box center [394, 343] width 11 height 11
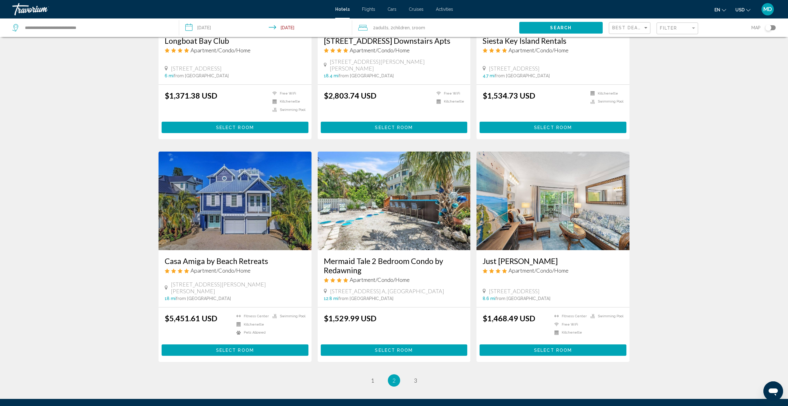
scroll to position [640, 0]
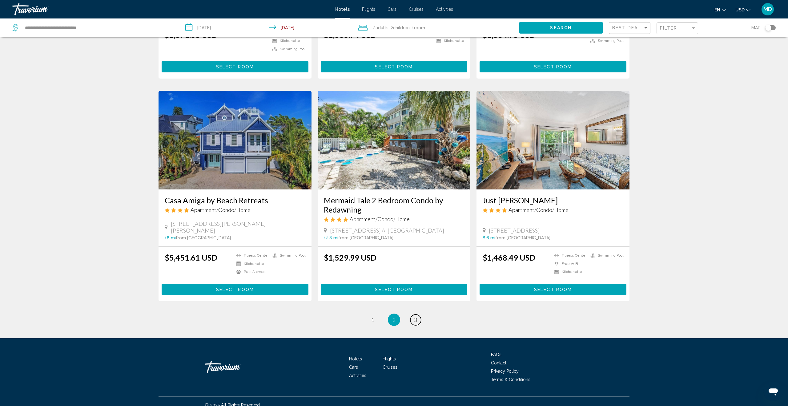
click at [413, 314] on link "page 3" at bounding box center [415, 319] width 11 height 11
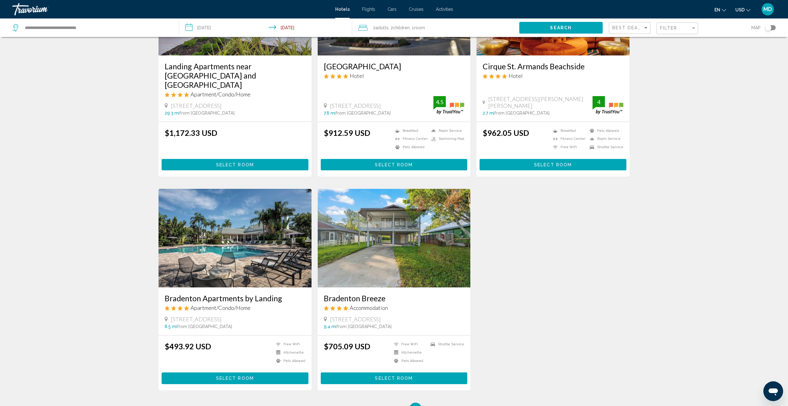
scroll to position [122, 0]
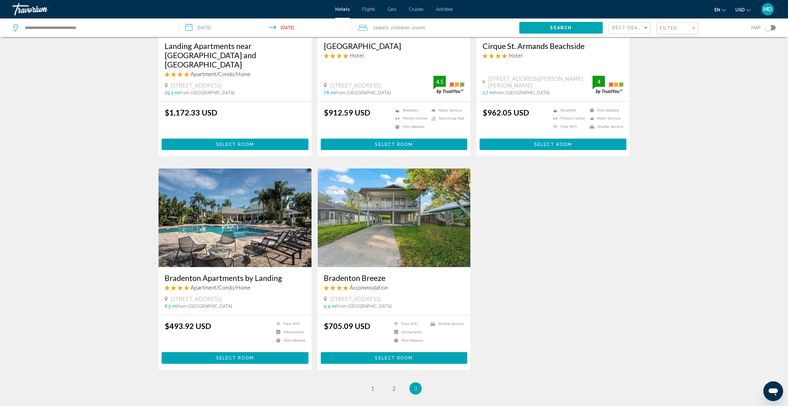
click at [290, 26] on input "**********" at bounding box center [267, 28] width 176 height 20
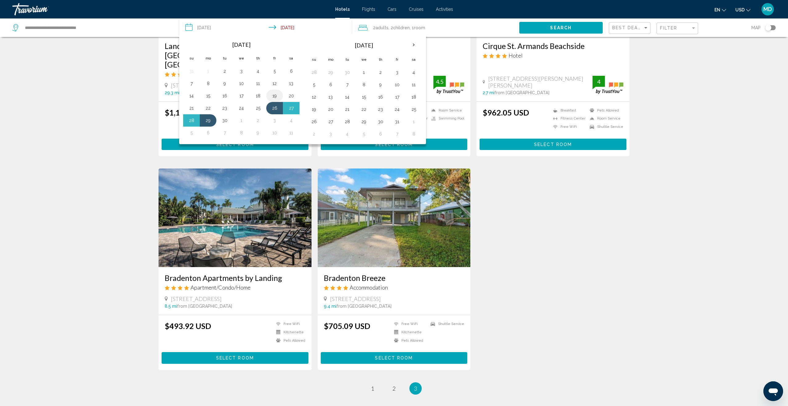
drag, startPoint x: 192, startPoint y: 123, endPoint x: 280, endPoint y: 100, distance: 90.8
click at [192, 122] on button "28" at bounding box center [192, 120] width 10 height 9
click at [566, 26] on span "Search" at bounding box center [561, 28] width 22 height 5
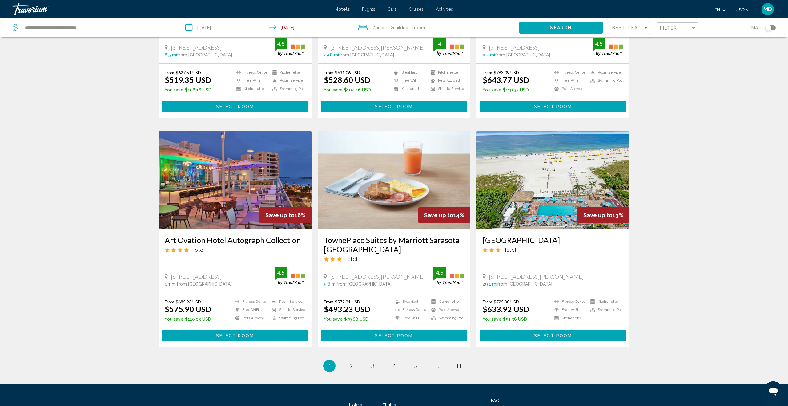
scroll to position [650, 0]
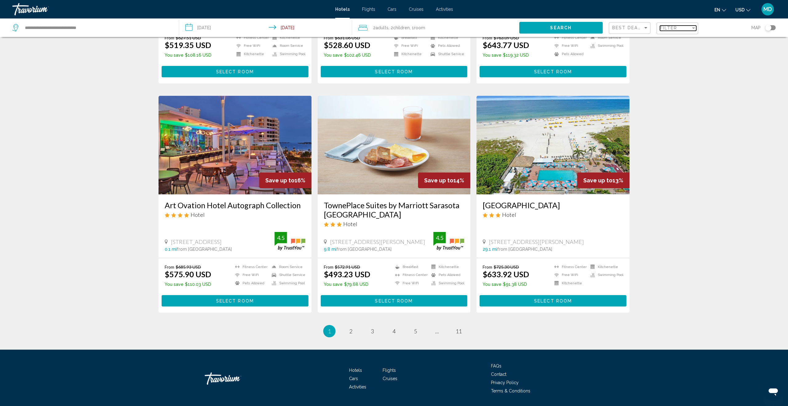
click at [670, 29] on span "Filter" at bounding box center [669, 28] width 18 height 5
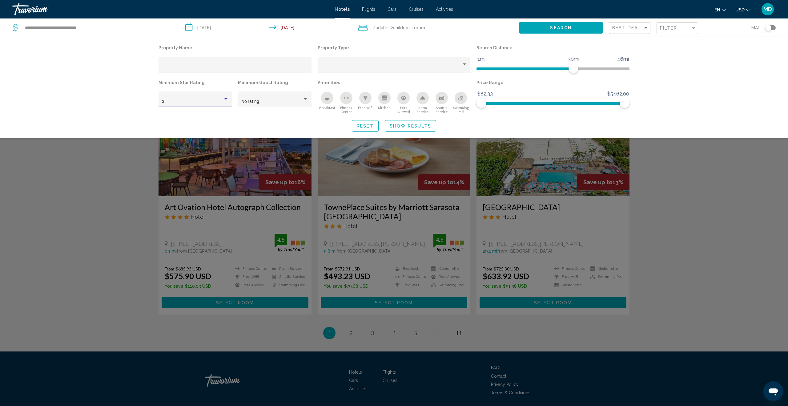
click at [226, 101] on div "Hotel Filters" at bounding box center [226, 99] width 6 height 5
drag, startPoint x: 223, startPoint y: 115, endPoint x: 235, endPoint y: 113, distance: 12.2
click at [223, 115] on span "4" at bounding box center [195, 114] width 67 height 13
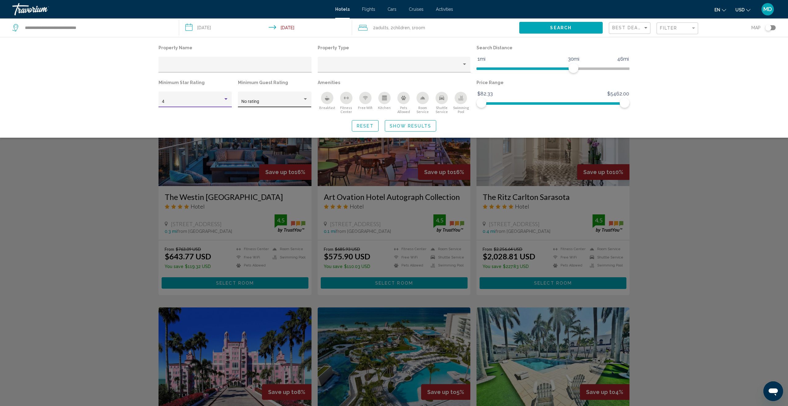
scroll to position [200, 0]
click at [331, 156] on div "Search widget" at bounding box center [394, 248] width 788 height 313
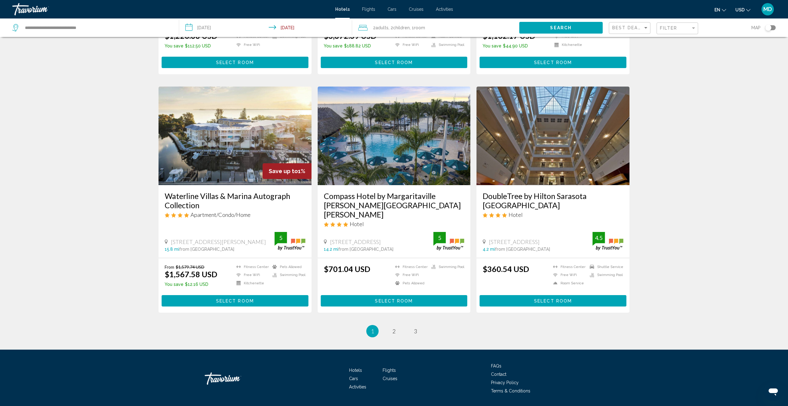
scroll to position [639, 0]
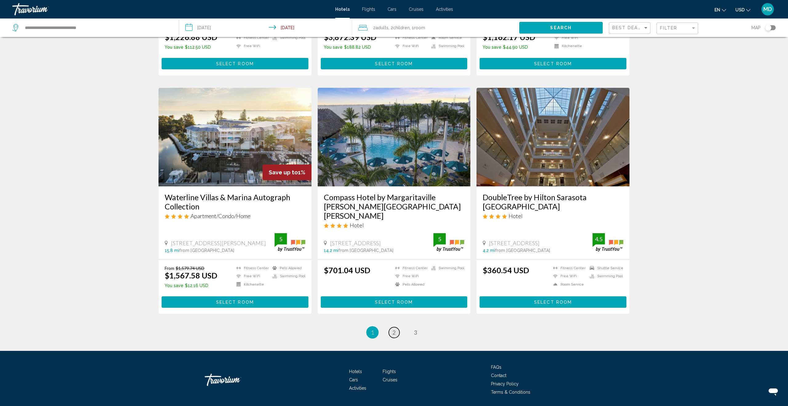
click at [392, 327] on link "page 2" at bounding box center [394, 332] width 11 height 11
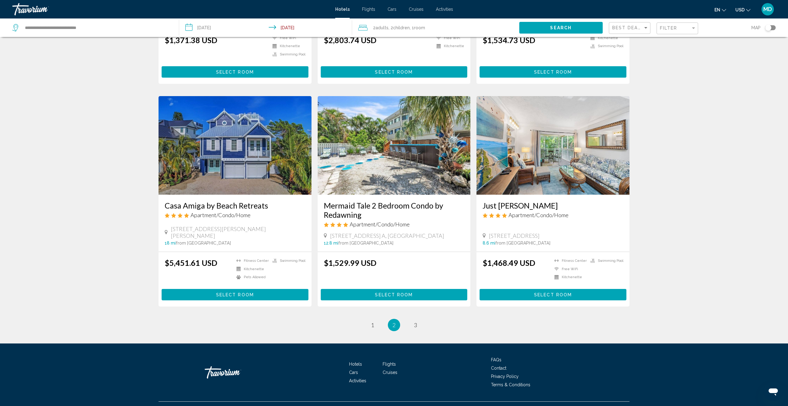
scroll to position [640, 0]
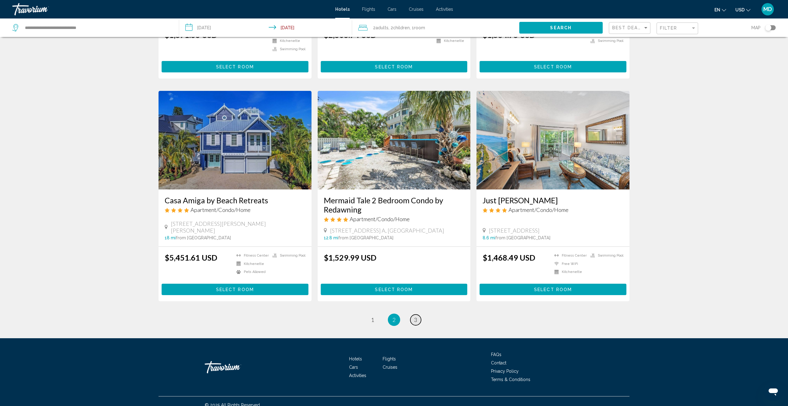
click at [416, 316] on span "3" at bounding box center [415, 319] width 3 height 7
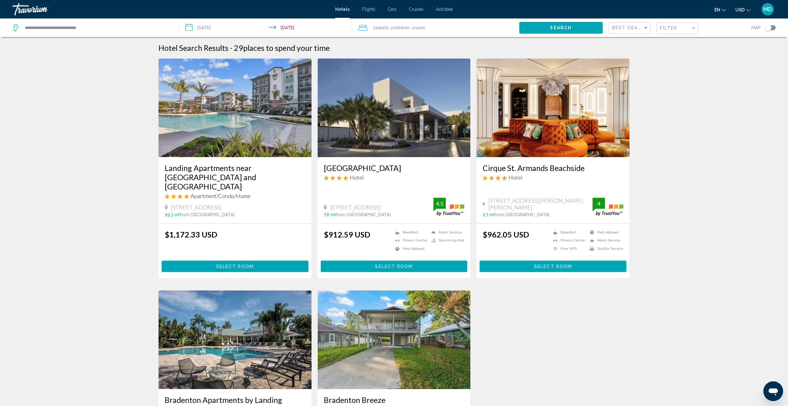
click at [218, 25] on input "**********" at bounding box center [267, 28] width 176 height 20
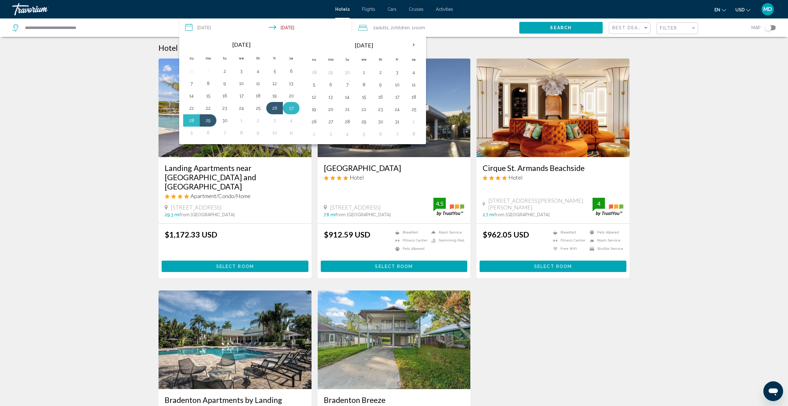
click at [291, 110] on button "27" at bounding box center [291, 108] width 10 height 9
click at [211, 120] on button "29" at bounding box center [208, 120] width 10 height 9
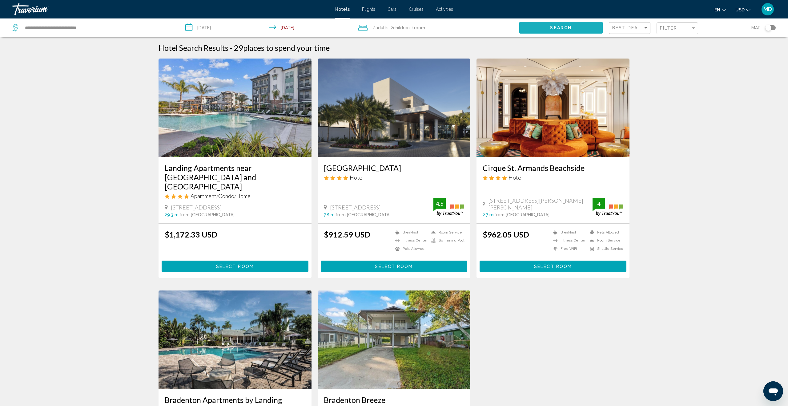
click at [553, 31] on button "Search" at bounding box center [560, 27] width 83 height 11
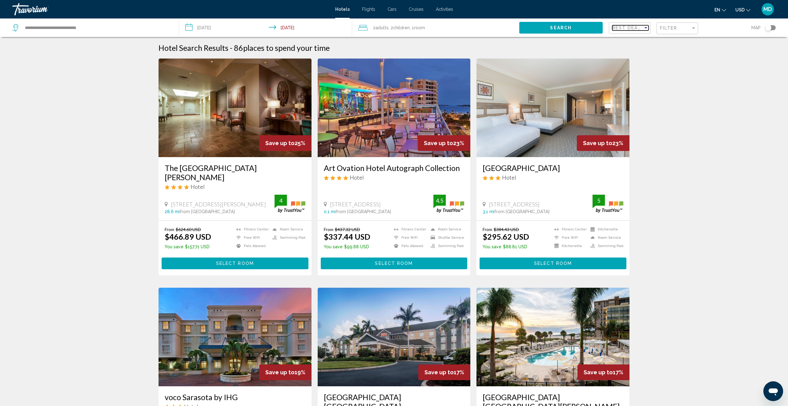
click at [630, 26] on span "Best Deals" at bounding box center [628, 27] width 32 height 5
drag, startPoint x: 654, startPoint y: 79, endPoint x: 671, endPoint y: 73, distance: 18.5
click at [654, 79] on span "Highest Quality Rating" at bounding box center [633, 79] width 42 height 5
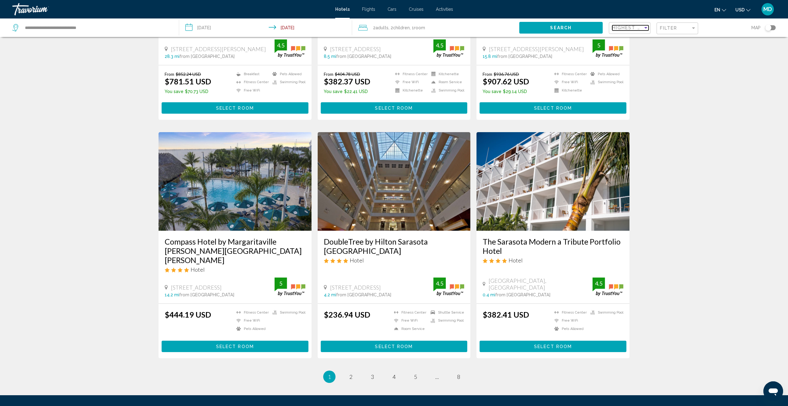
scroll to position [650, 0]
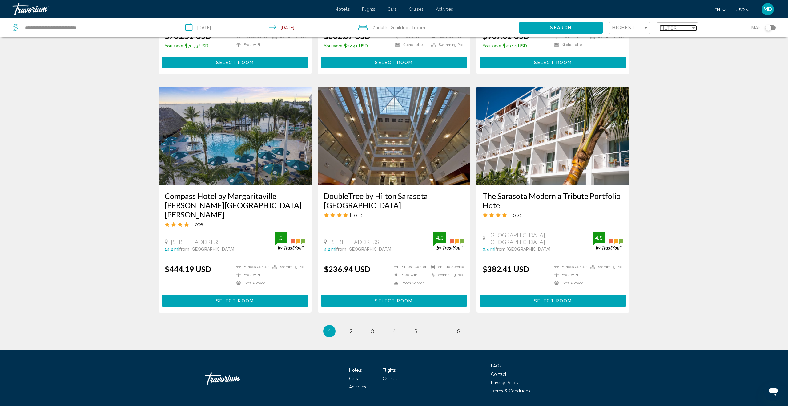
drag, startPoint x: 681, startPoint y: 27, endPoint x: 676, endPoint y: 35, distance: 9.1
click at [681, 27] on div "Filter" at bounding box center [675, 28] width 31 height 5
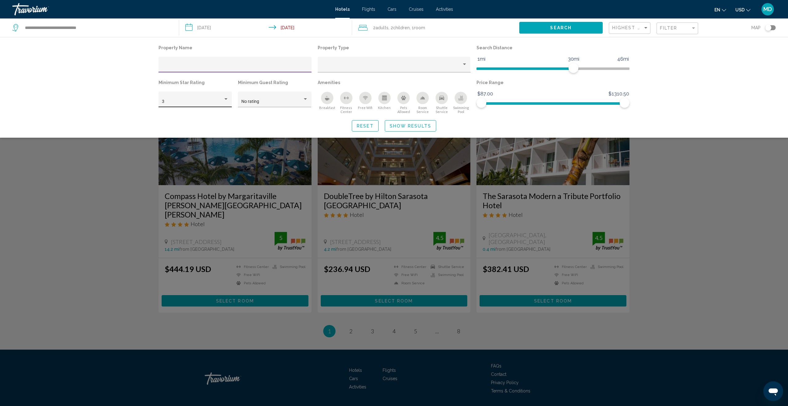
click at [225, 96] on div "3" at bounding box center [195, 101] width 67 height 13
drag, startPoint x: 207, startPoint y: 114, endPoint x: 261, endPoint y: 106, distance: 54.4
click at [207, 114] on span "4" at bounding box center [195, 114] width 67 height 13
click at [303, 96] on div "No rating" at bounding box center [274, 101] width 67 height 13
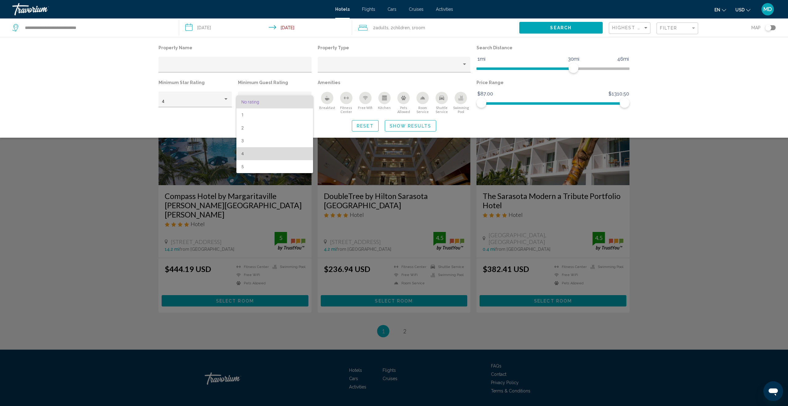
drag, startPoint x: 281, startPoint y: 155, endPoint x: 284, endPoint y: 152, distance: 4.1
click at [281, 155] on span "4" at bounding box center [274, 153] width 67 height 13
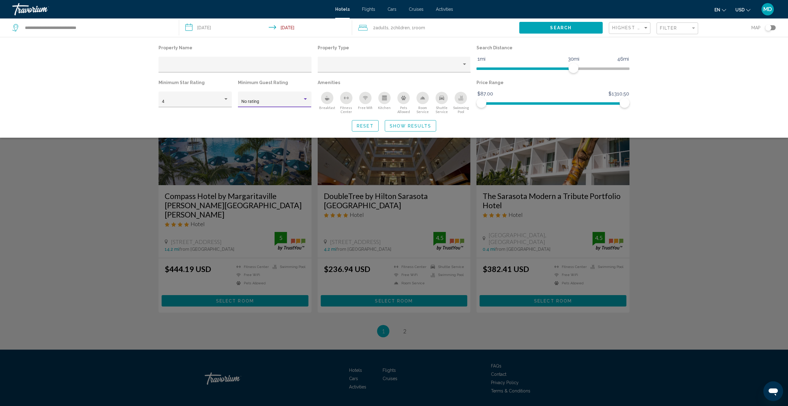
scroll to position [421, 0]
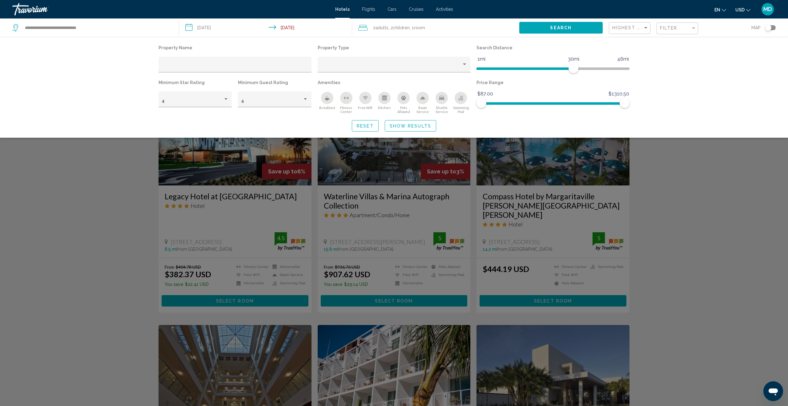
click at [104, 210] on div "Search widget" at bounding box center [394, 248] width 788 height 313
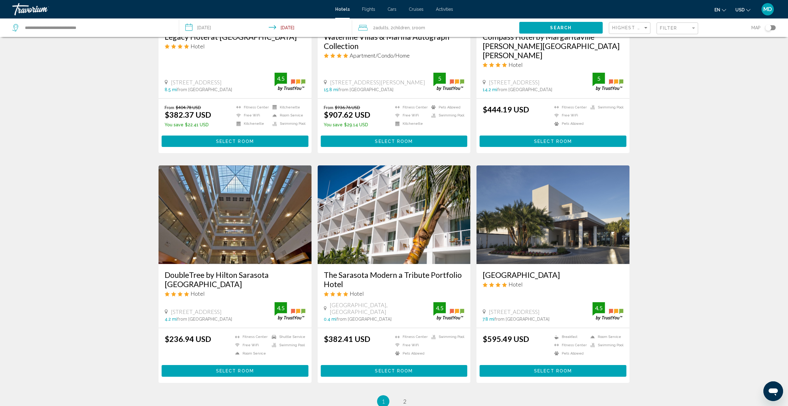
scroll to position [625, 0]
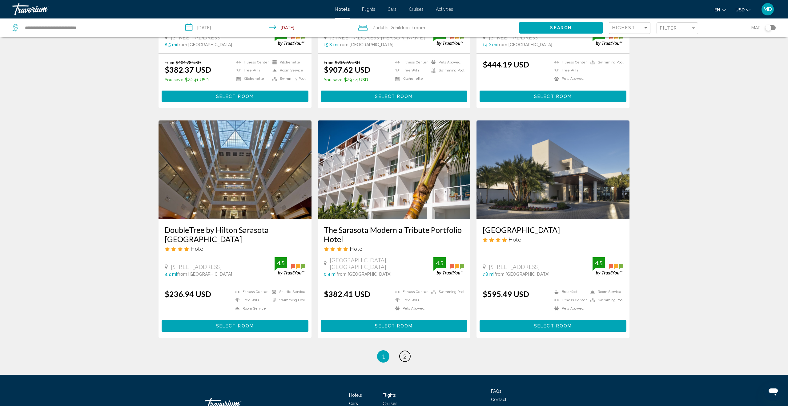
click at [406, 353] on span "2" at bounding box center [404, 356] width 3 height 7
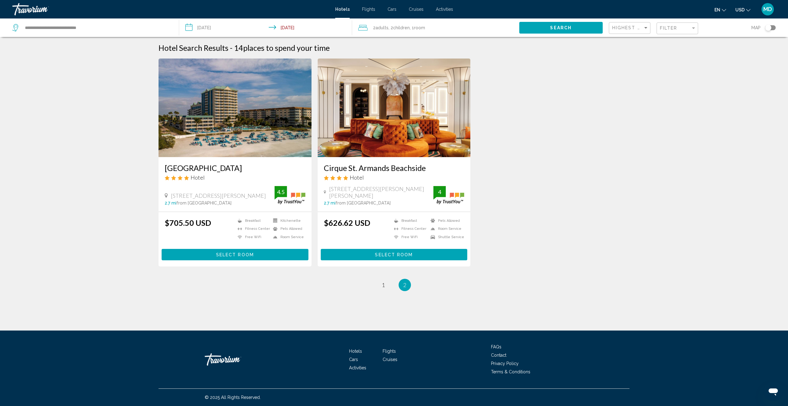
click at [211, 27] on input "**********" at bounding box center [267, 28] width 176 height 20
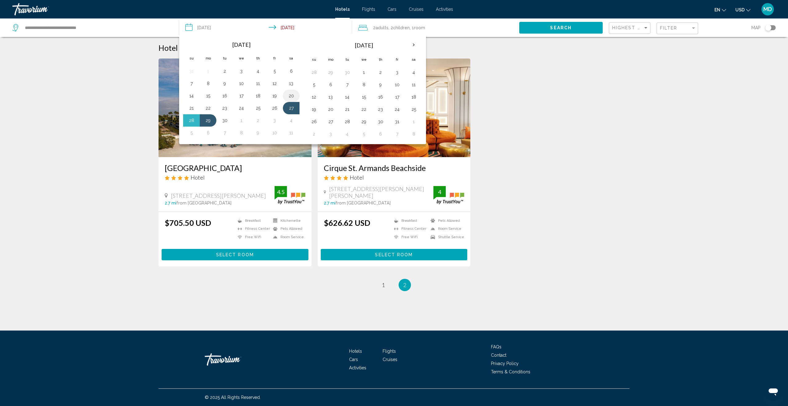
click at [294, 96] on button "20" at bounding box center [291, 95] width 10 height 9
click at [211, 108] on button "22" at bounding box center [208, 108] width 10 height 9
type input "**********"
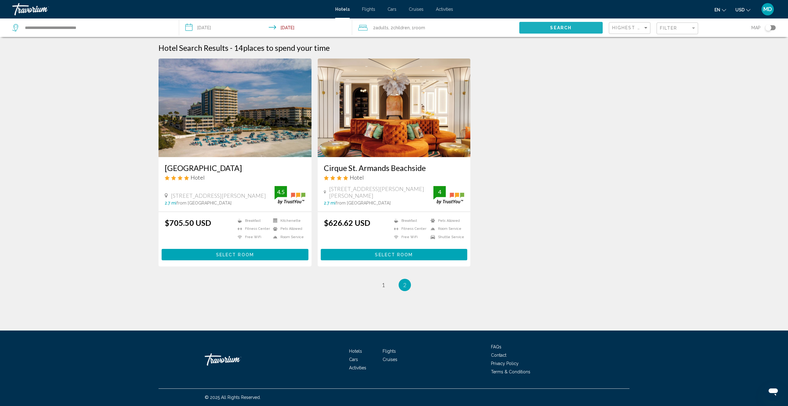
click at [552, 26] on span "Search" at bounding box center [561, 28] width 22 height 5
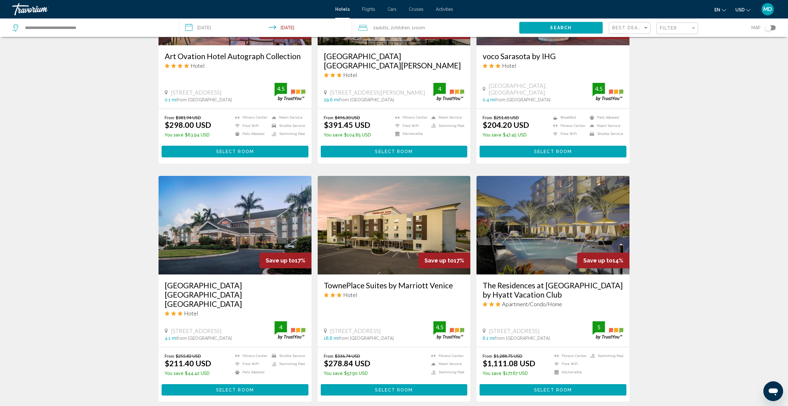
scroll to position [348, 0]
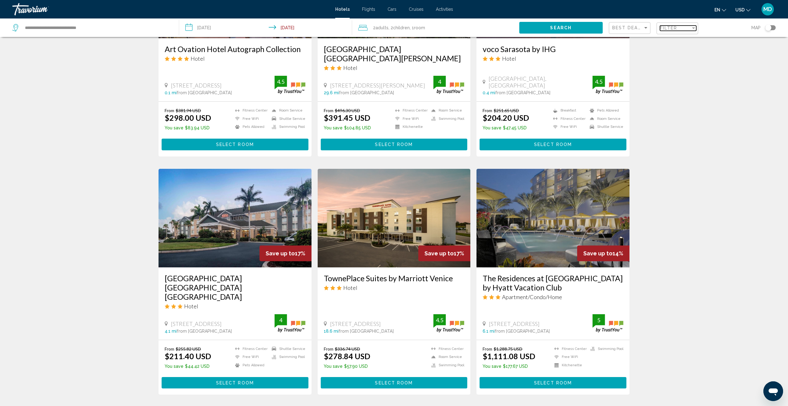
drag, startPoint x: 670, startPoint y: 28, endPoint x: 667, endPoint y: 28, distance: 3.1
click at [670, 28] on span "Filter" at bounding box center [669, 28] width 18 height 5
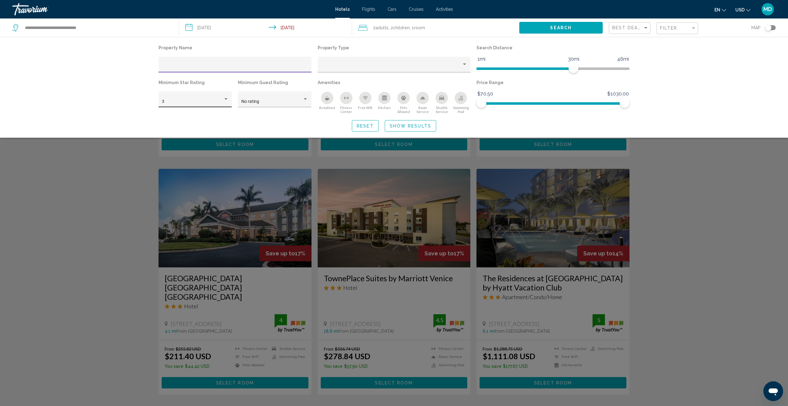
click at [225, 97] on div "Hotel Filters" at bounding box center [226, 99] width 6 height 5
drag, startPoint x: 209, startPoint y: 111, endPoint x: 254, endPoint y: 110, distance: 45.0
click at [211, 111] on span "4" at bounding box center [195, 114] width 67 height 13
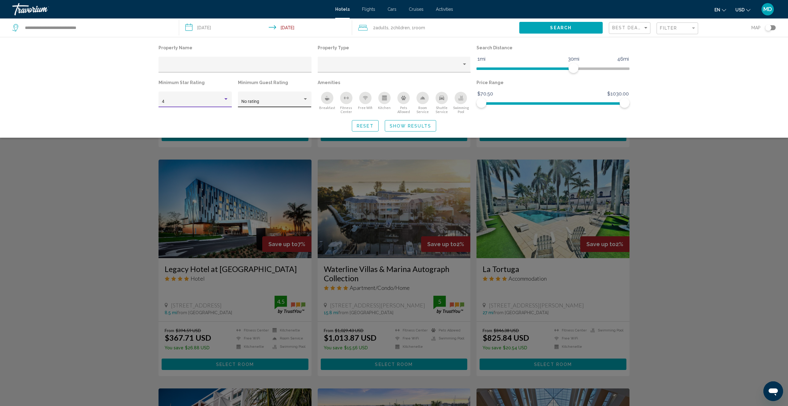
scroll to position [128, 0]
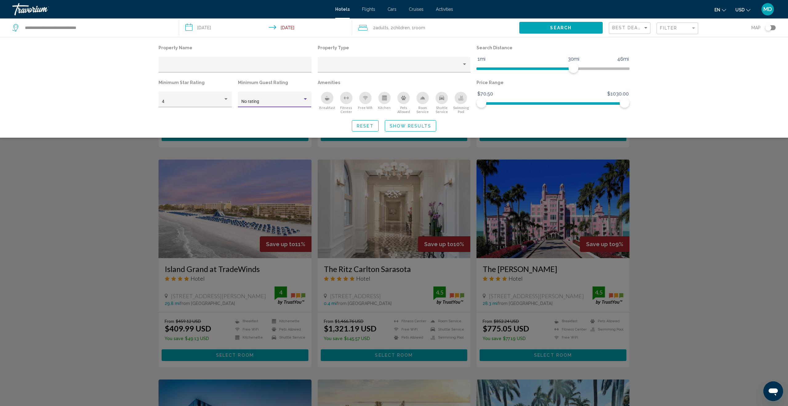
click at [308, 102] on div "No rating" at bounding box center [274, 101] width 67 height 5
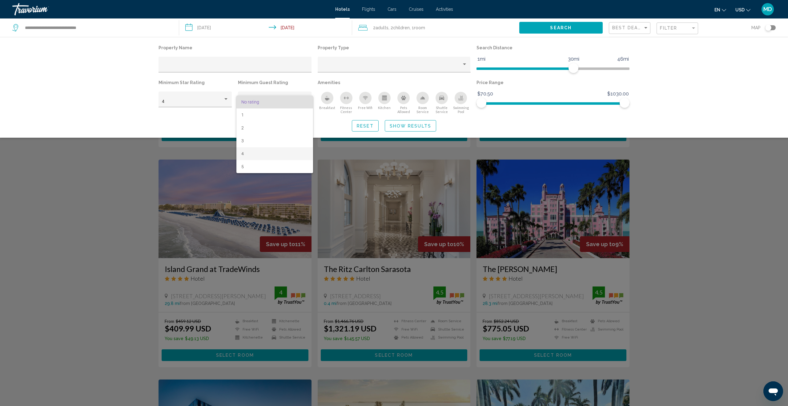
drag, startPoint x: 271, startPoint y: 150, endPoint x: 265, endPoint y: 147, distance: 6.9
click at [271, 150] on span "4" at bounding box center [274, 153] width 67 height 13
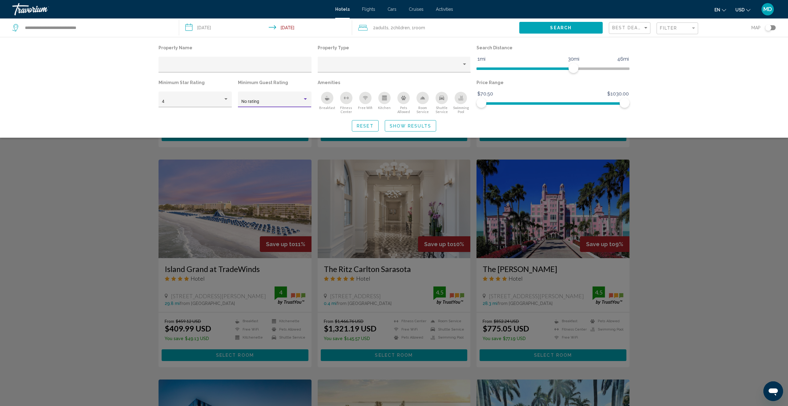
scroll to position [128, 0]
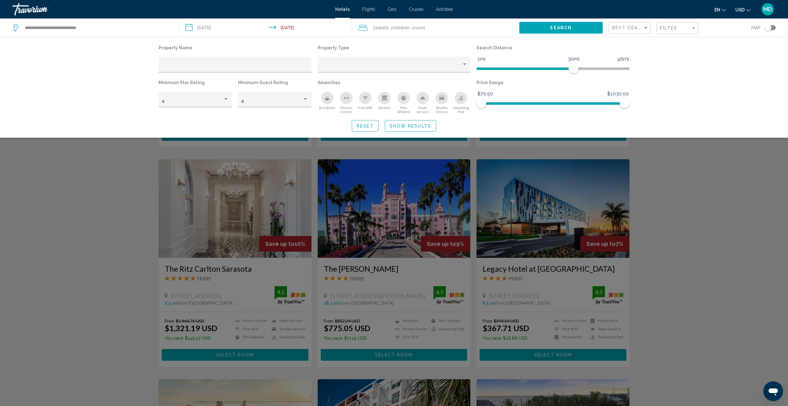
click at [99, 175] on div "Search widget" at bounding box center [394, 248] width 788 height 313
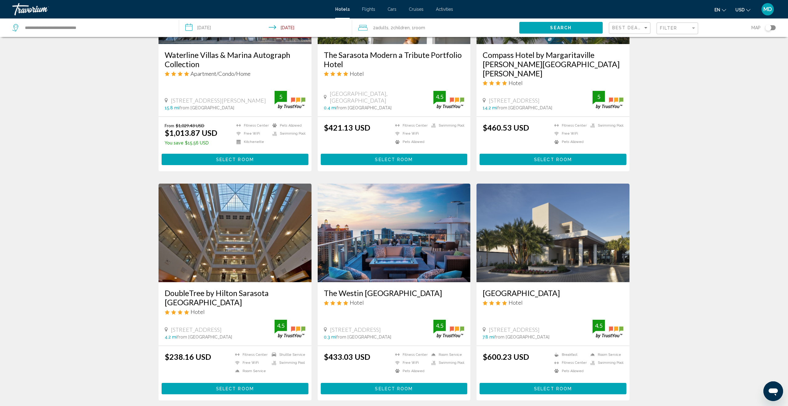
scroll to position [650, 0]
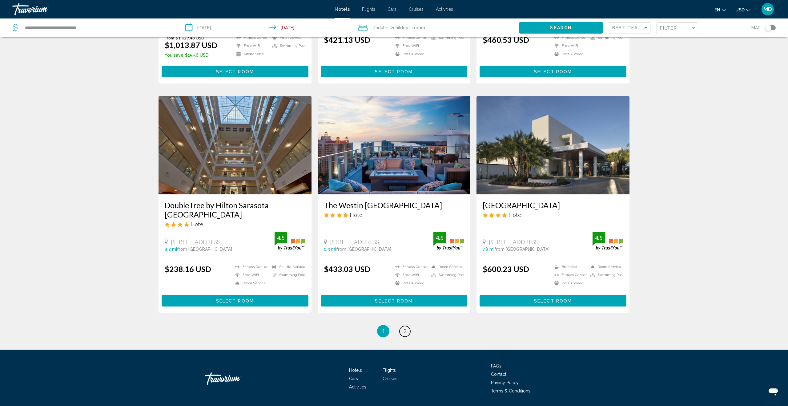
click at [405, 328] on span "2" at bounding box center [404, 331] width 3 height 7
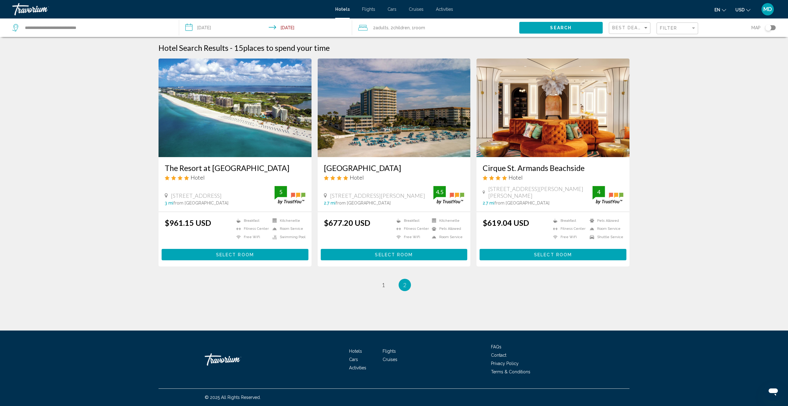
click at [234, 254] on span "Select Room" at bounding box center [235, 254] width 38 height 5
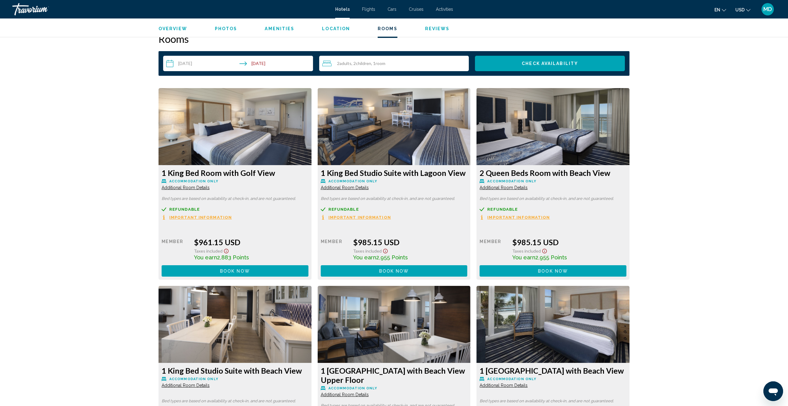
scroll to position [785, 0]
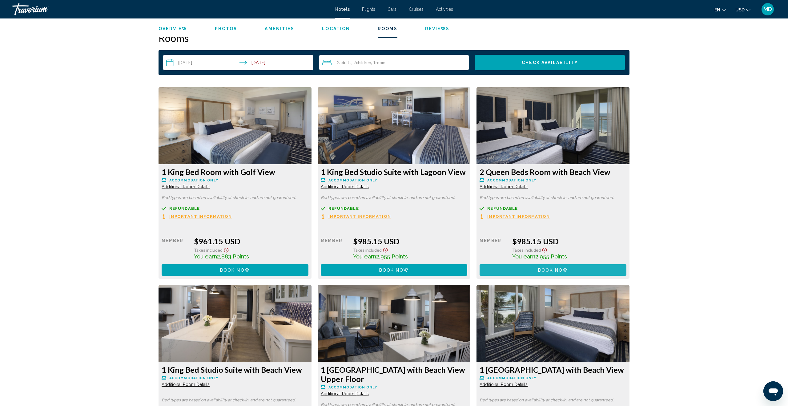
click at [560, 269] on span "Book now" at bounding box center [553, 270] width 30 height 5
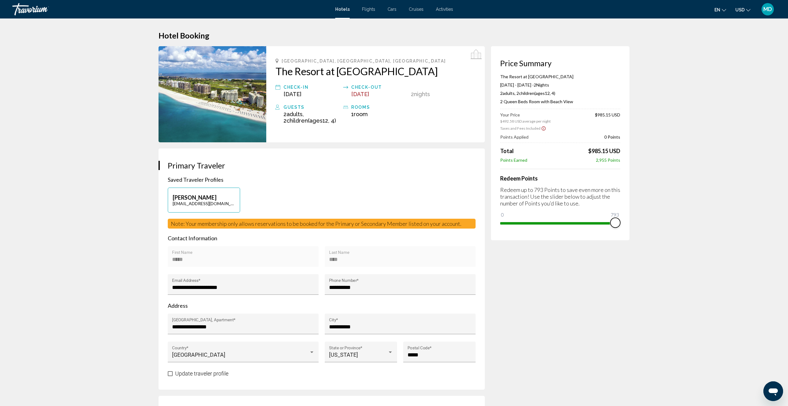
drag, startPoint x: 504, startPoint y: 216, endPoint x: 649, endPoint y: 228, distance: 145.5
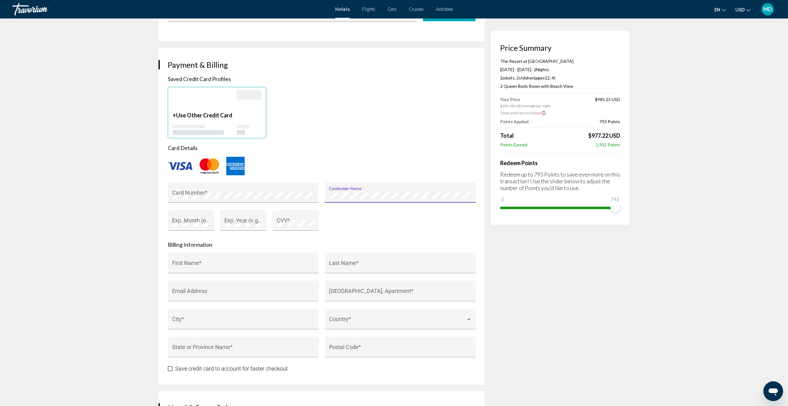
scroll to position [421, 0]
click at [253, 269] on input "First Name *" at bounding box center [243, 267] width 143 height 6
